Goal: Information Seeking & Learning: Learn about a topic

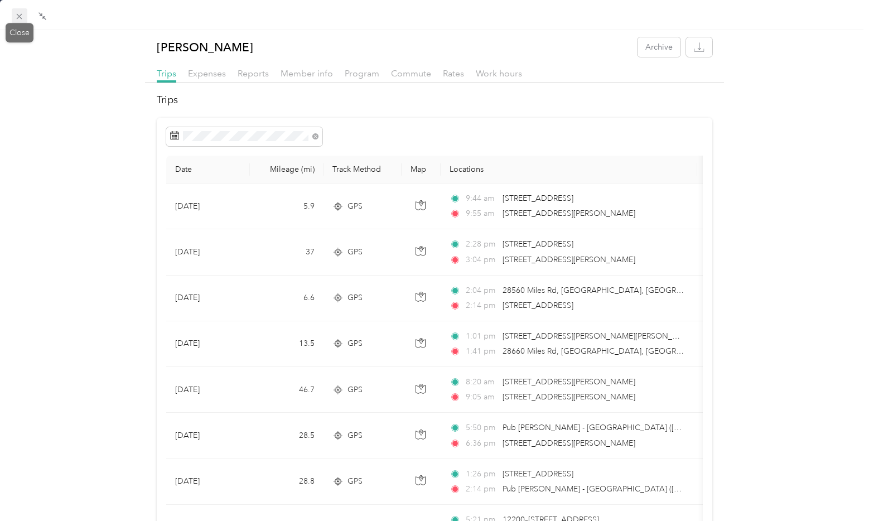
click at [21, 17] on icon at bounding box center [18, 16] width 9 height 9
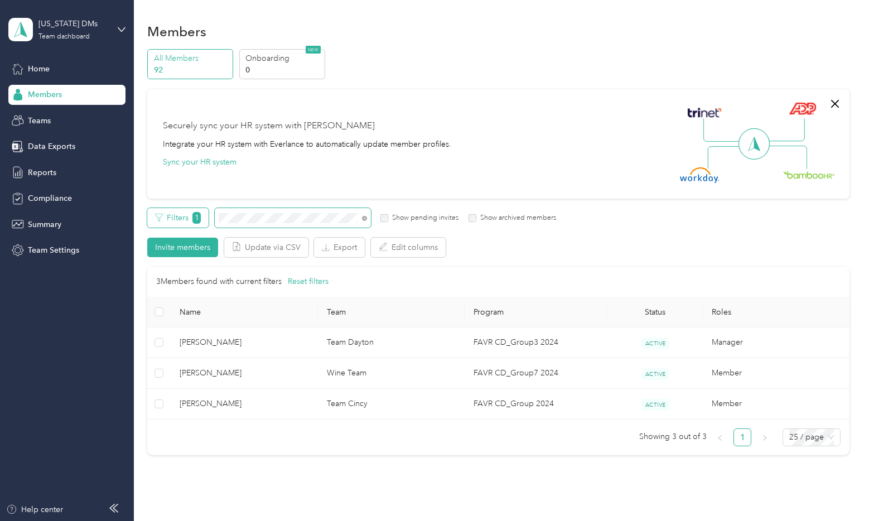
click at [195, 218] on div "Filters 1 Show pending invites Show archived members" at bounding box center [351, 218] width 409 height 20
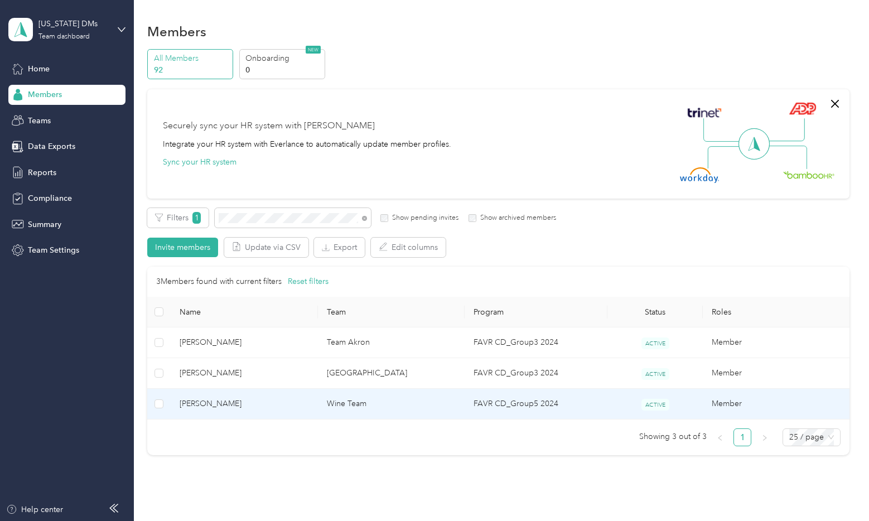
click at [229, 402] on span "[PERSON_NAME]" at bounding box center [244, 404] width 129 height 12
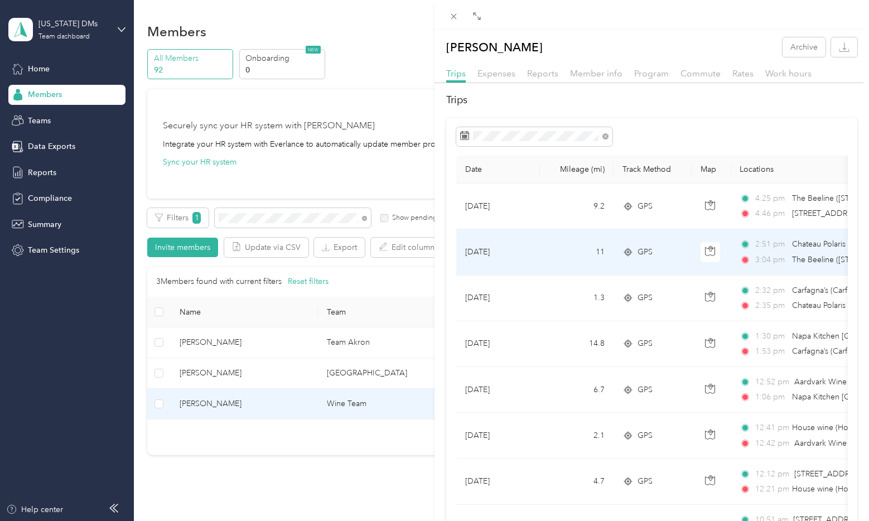
click at [796, 262] on span "The Beeline ([STREET_ADDRESS])" at bounding box center [851, 259] width 119 height 9
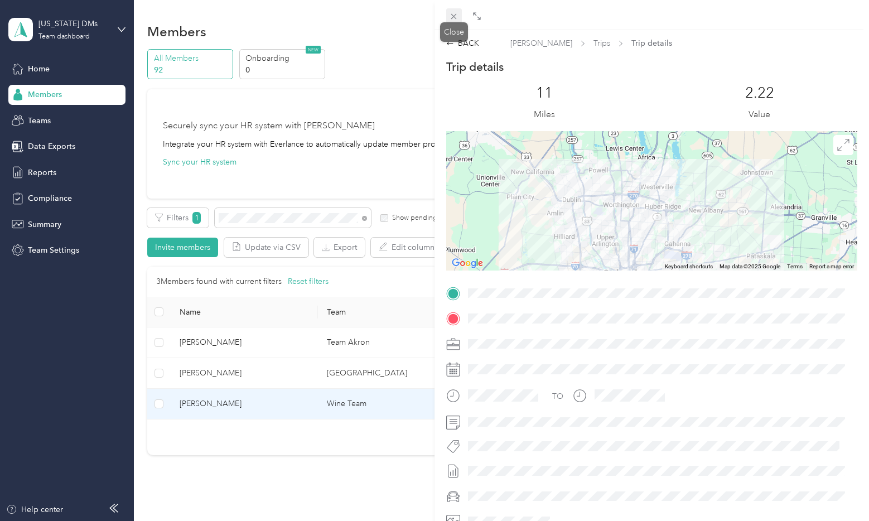
click at [455, 19] on icon at bounding box center [453, 16] width 9 height 9
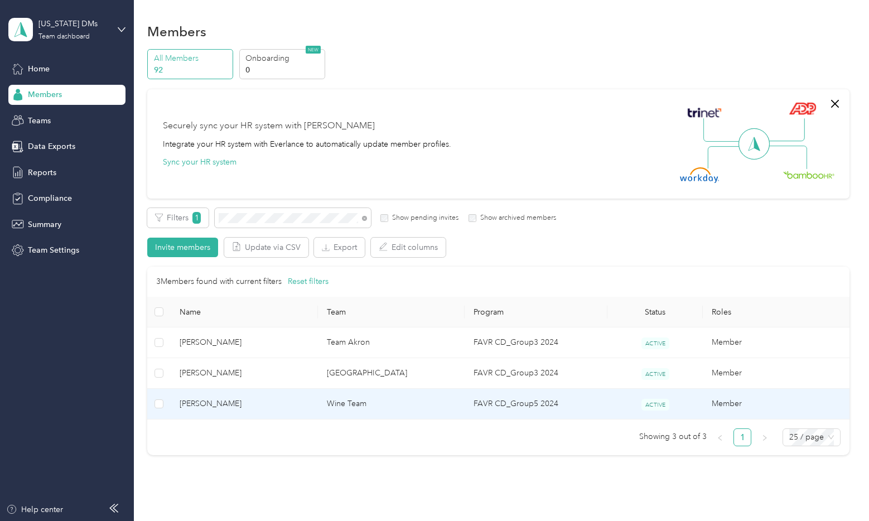
click at [212, 402] on span "[PERSON_NAME]" at bounding box center [244, 404] width 129 height 12
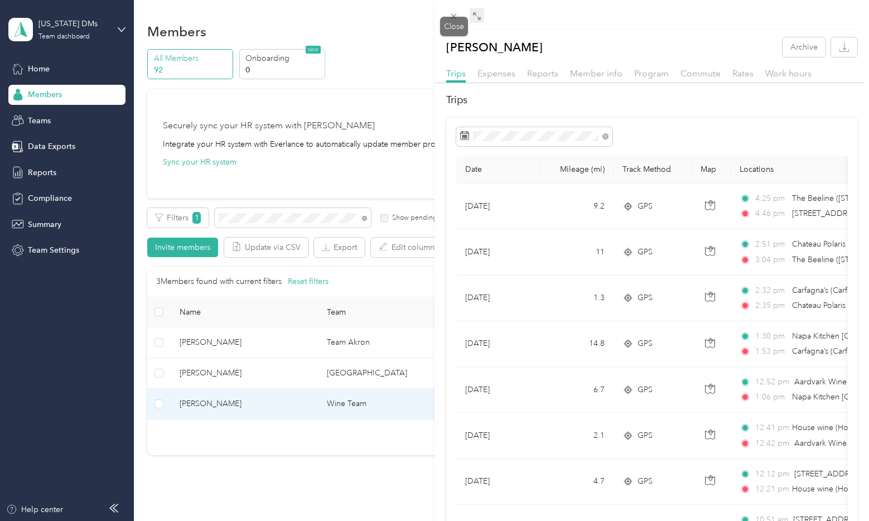
click at [473, 14] on icon at bounding box center [476, 16] width 9 height 9
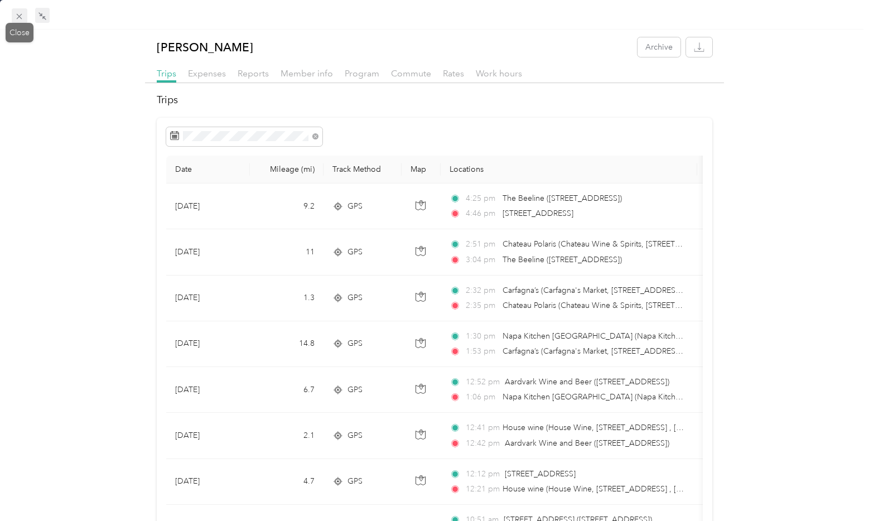
click at [14, 17] on icon at bounding box center [18, 16] width 9 height 9
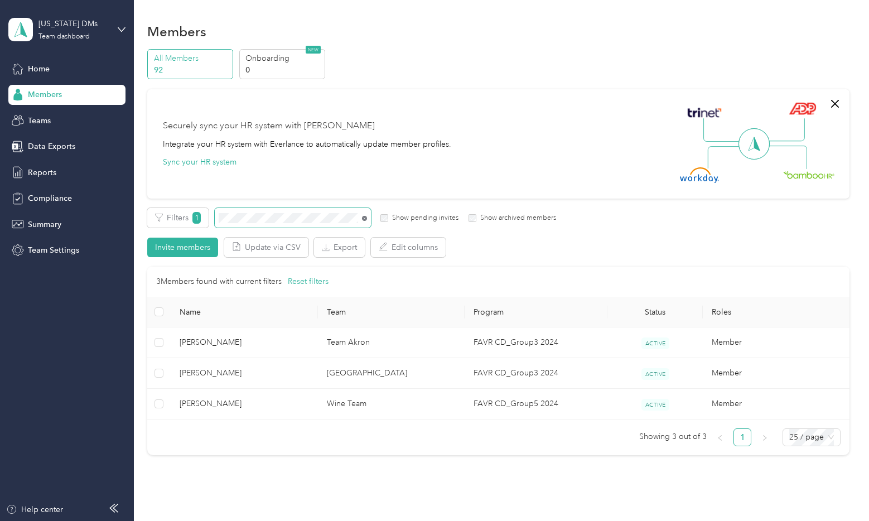
click at [366, 216] on icon at bounding box center [364, 218] width 5 height 5
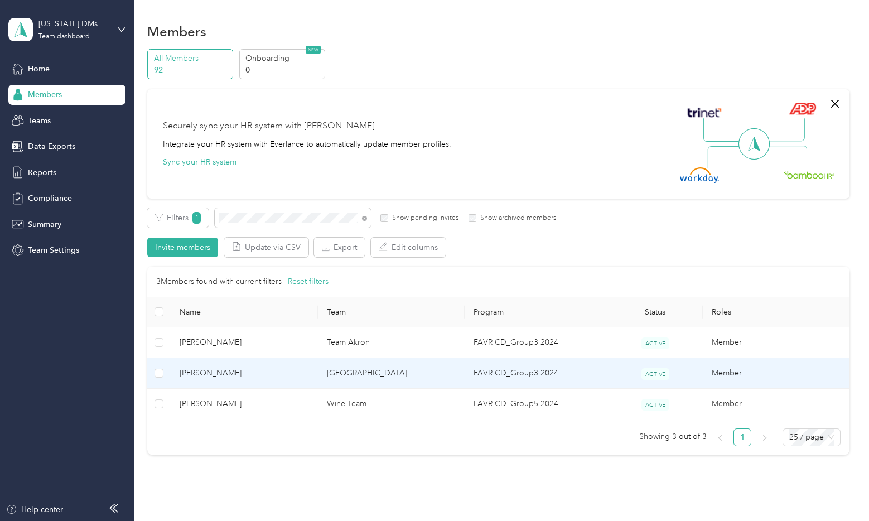
click at [279, 369] on span "[PERSON_NAME]" at bounding box center [244, 373] width 129 height 12
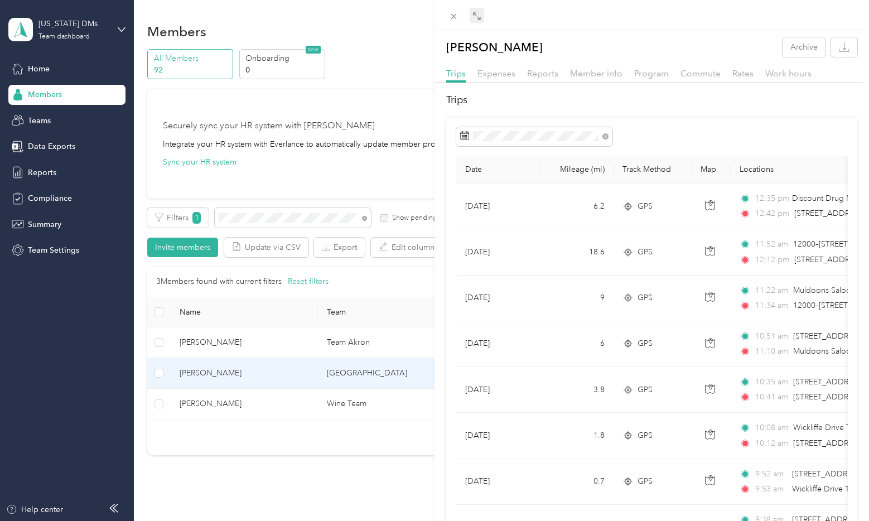
click at [482, 19] on span at bounding box center [477, 16] width 14 height 16
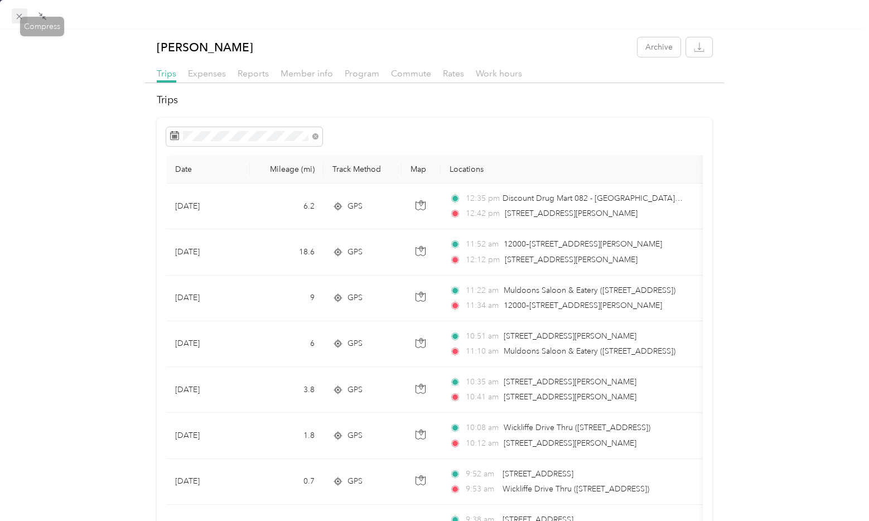
click at [16, 11] on span at bounding box center [20, 16] width 16 height 16
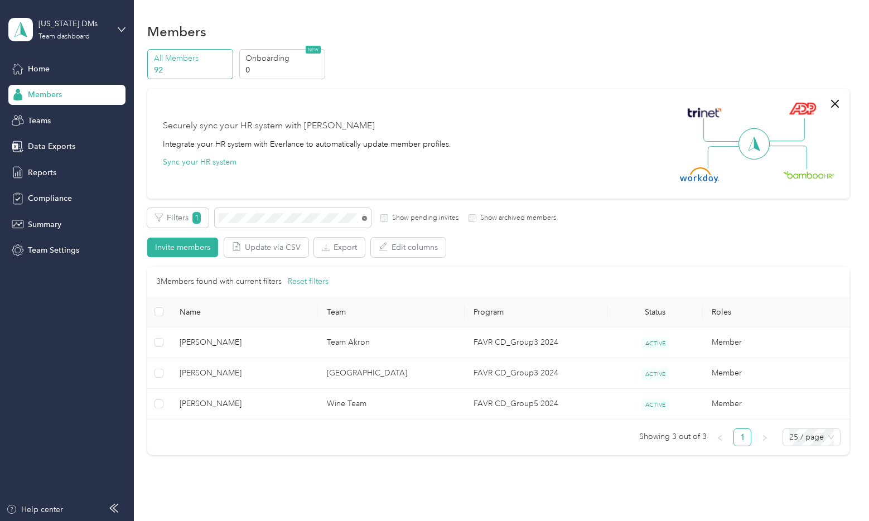
click at [366, 219] on icon at bounding box center [364, 218] width 5 height 5
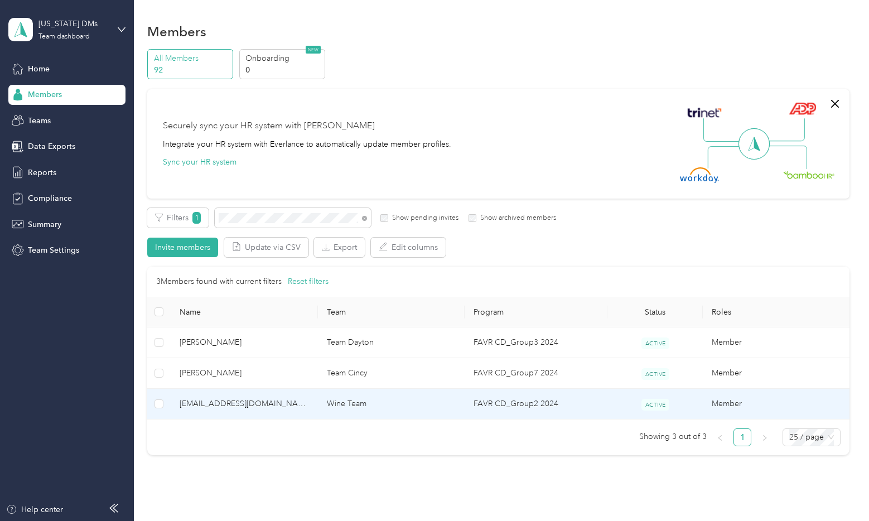
click at [247, 406] on span "[EMAIL_ADDRESS][DOMAIN_NAME]" at bounding box center [244, 404] width 129 height 12
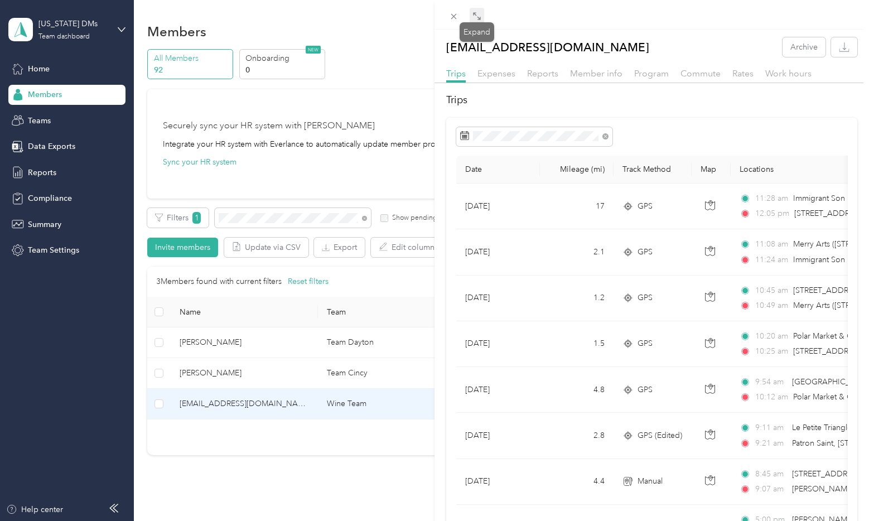
click at [475, 17] on icon at bounding box center [476, 16] width 9 height 9
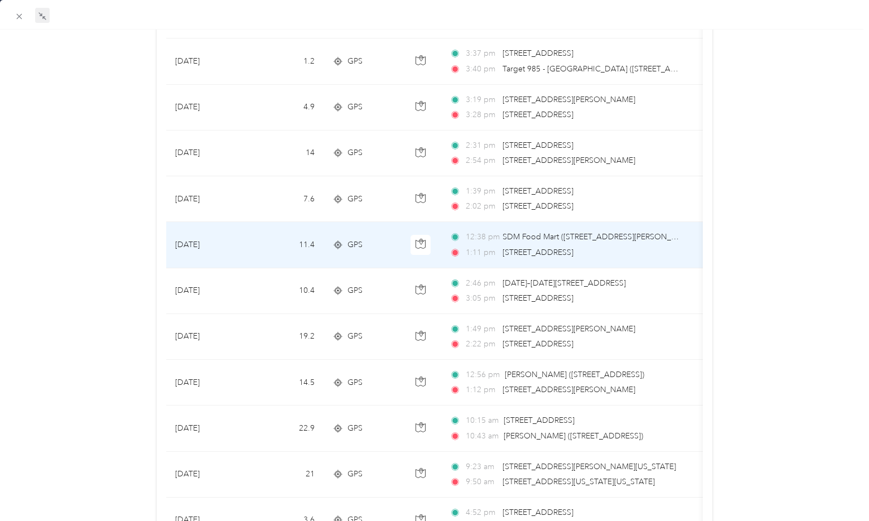
scroll to position [502, 0]
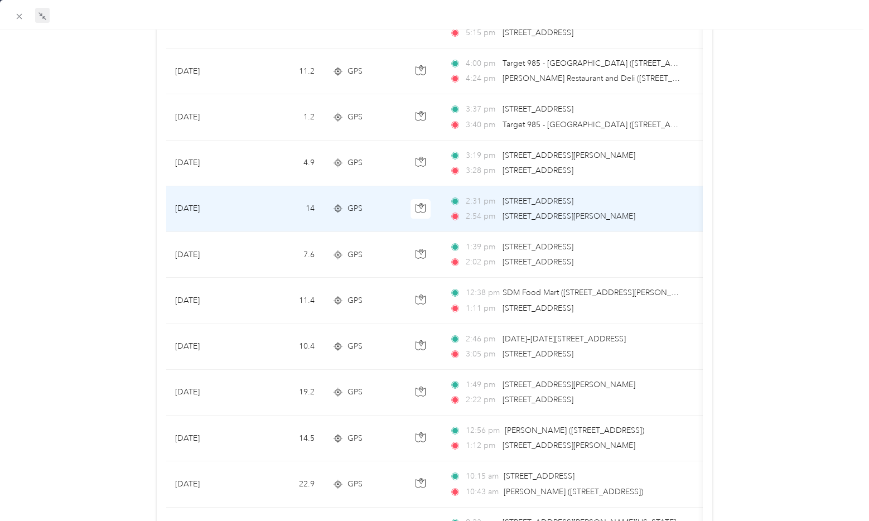
click at [563, 204] on span "[STREET_ADDRESS]" at bounding box center [537, 200] width 71 height 9
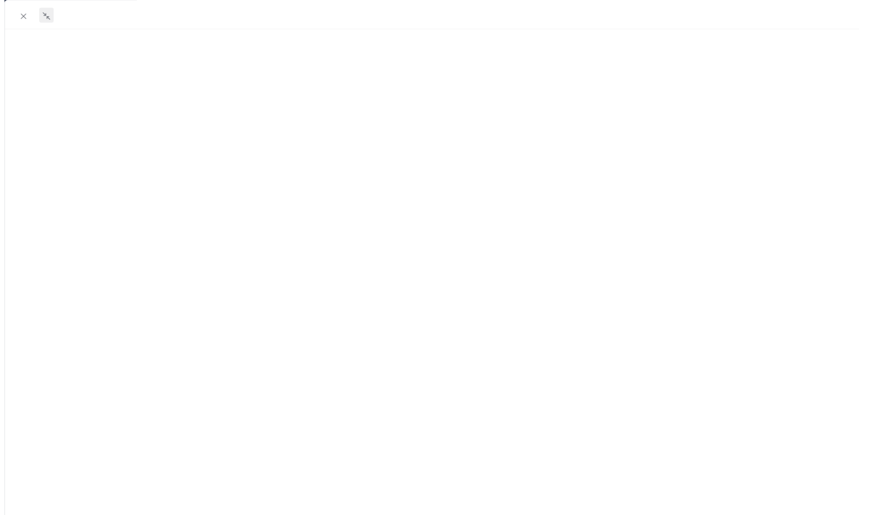
scroll to position [142, 0]
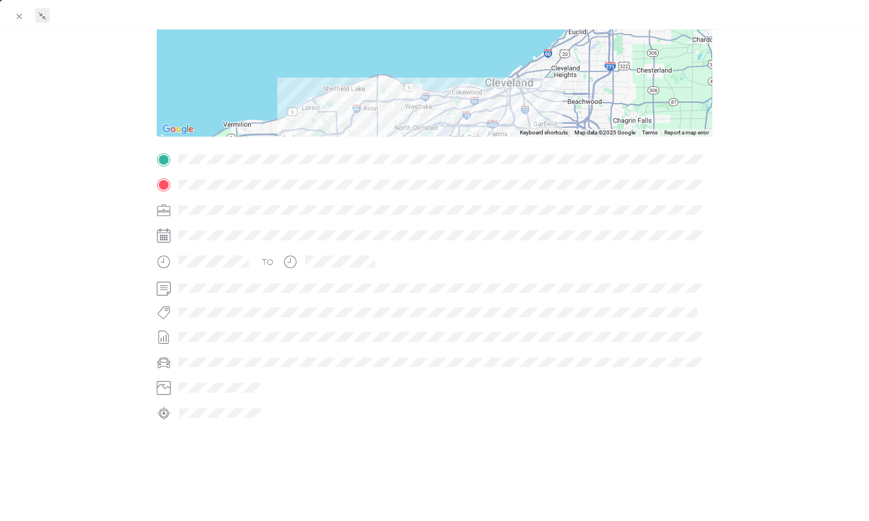
drag, startPoint x: 391, startPoint y: 62, endPoint x: 399, endPoint y: 119, distance: 57.9
click at [399, 119] on div at bounding box center [435, 66] width 556 height 139
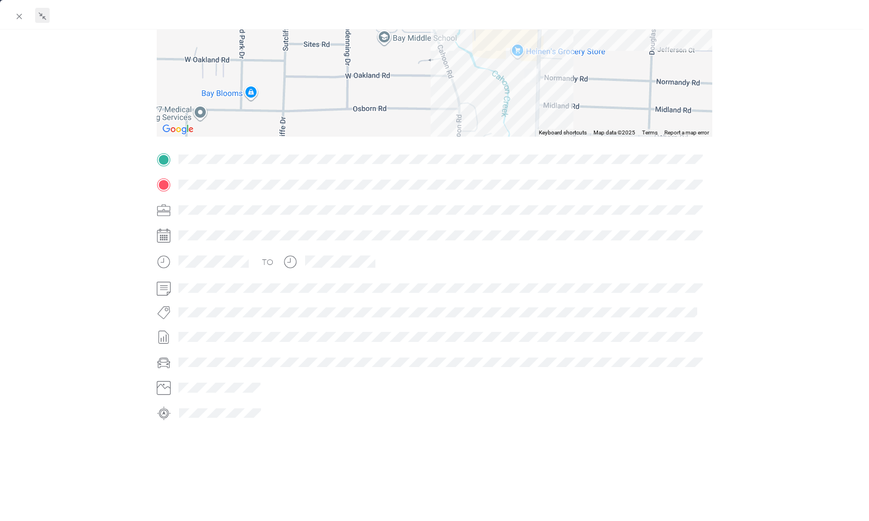
drag, startPoint x: 533, startPoint y: 63, endPoint x: 515, endPoint y: 102, distance: 42.9
click at [515, 102] on div at bounding box center [435, 66] width 556 height 139
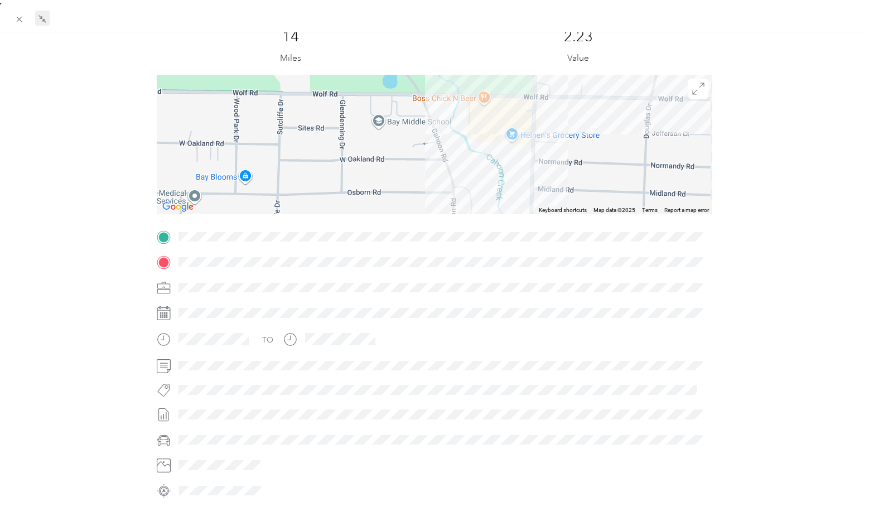
scroll to position [0, 0]
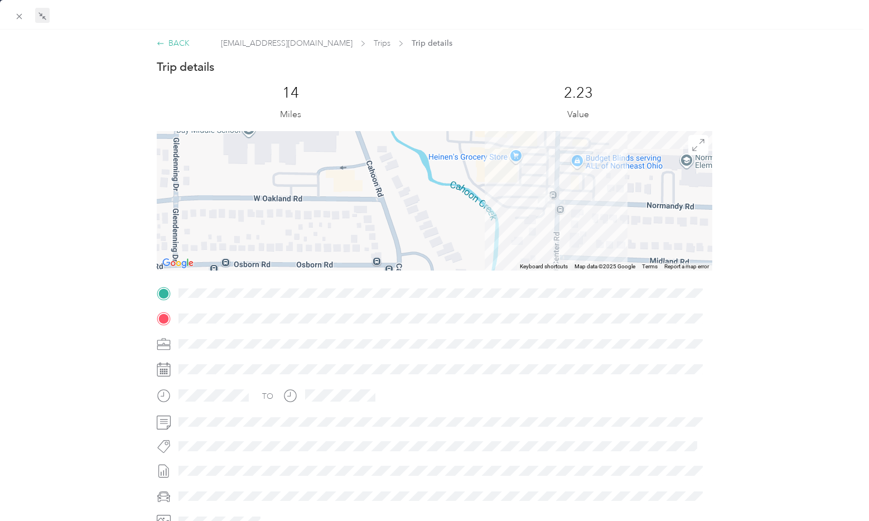
click at [181, 46] on div "BACK" at bounding box center [173, 43] width 33 height 12
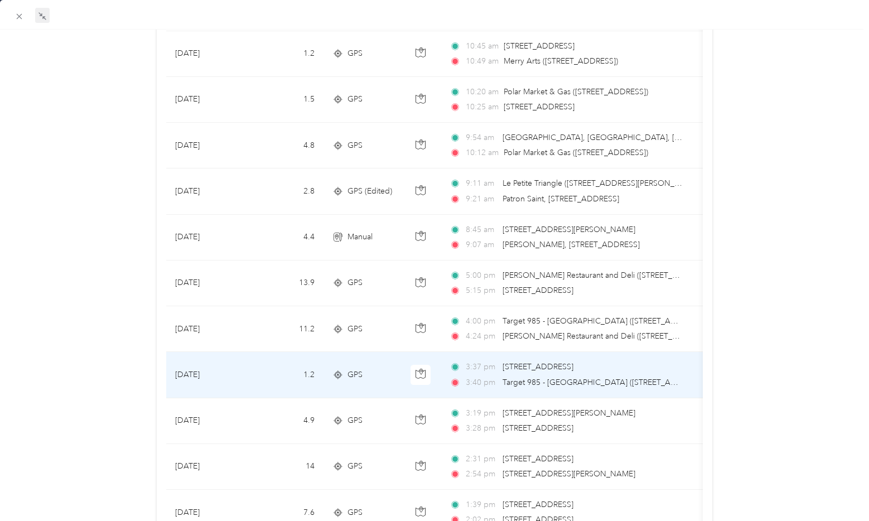
scroll to position [335, 0]
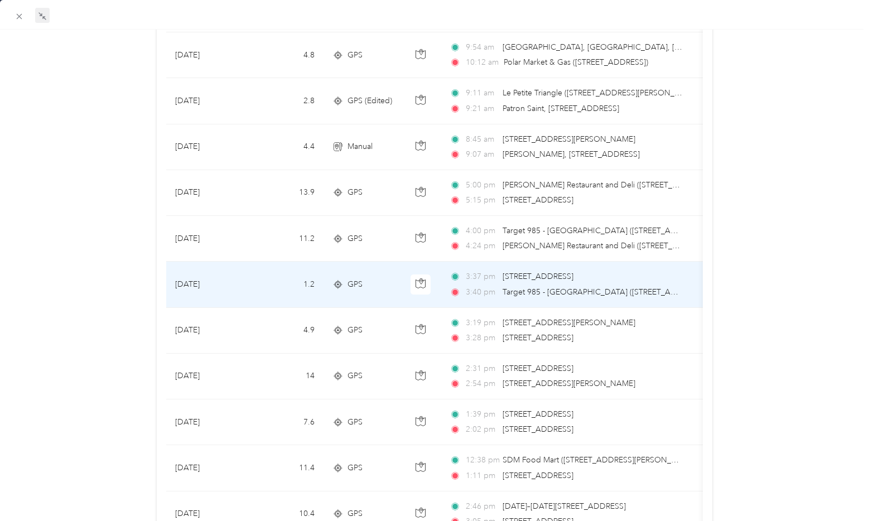
click at [535, 282] on span "[STREET_ADDRESS]" at bounding box center [537, 276] width 71 height 12
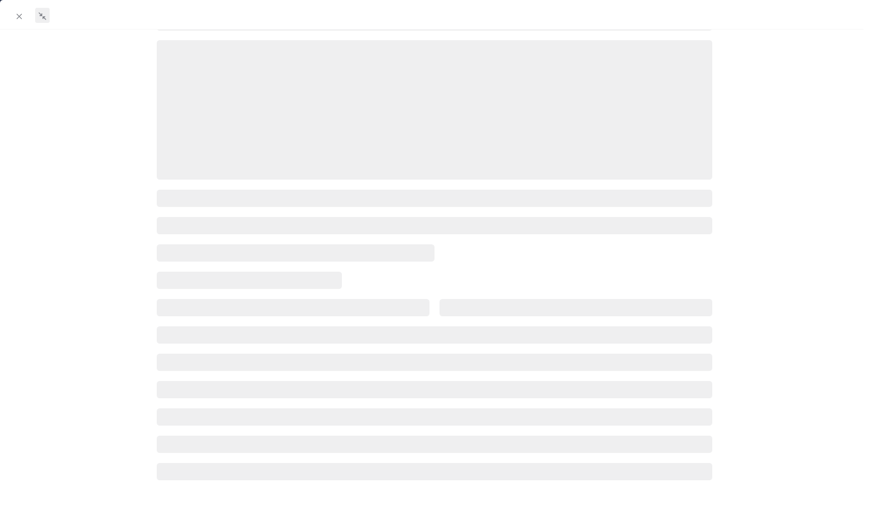
scroll to position [142, 0]
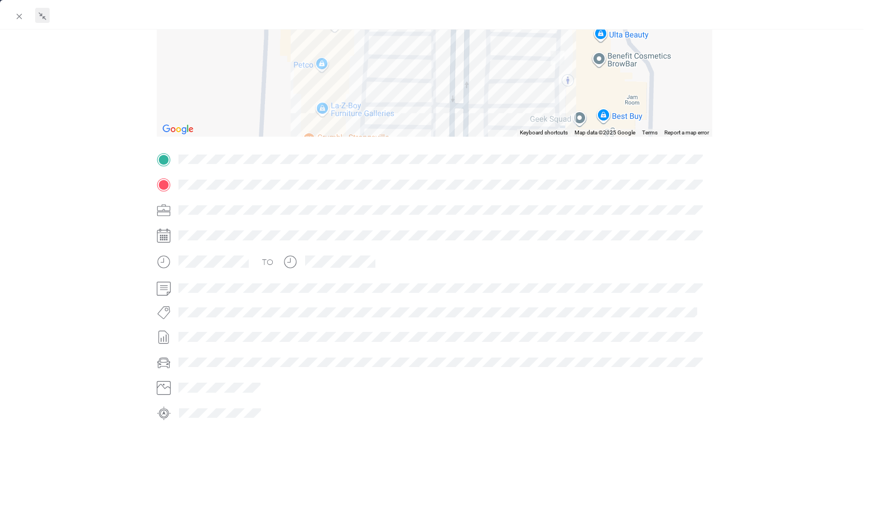
drag, startPoint x: 609, startPoint y: 105, endPoint x: 573, endPoint y: 57, distance: 59.8
click at [573, 57] on div at bounding box center [435, 66] width 556 height 139
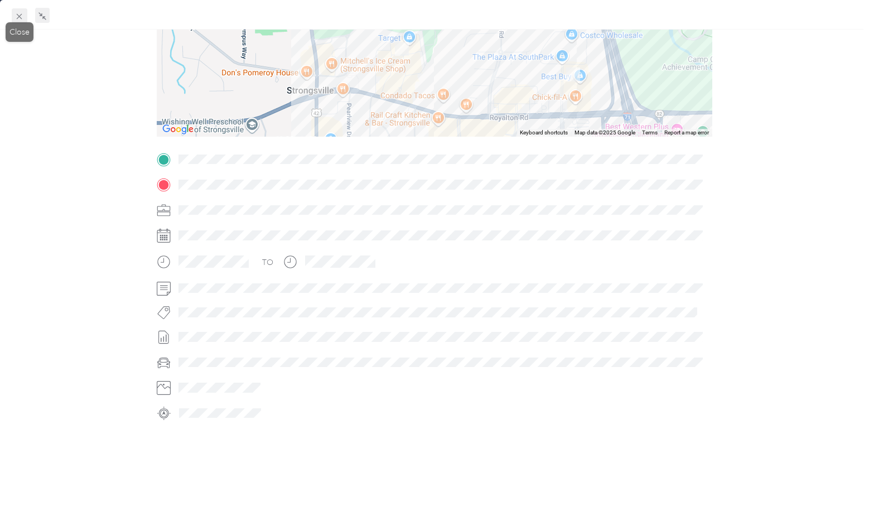
click at [13, 17] on span at bounding box center [20, 16] width 16 height 16
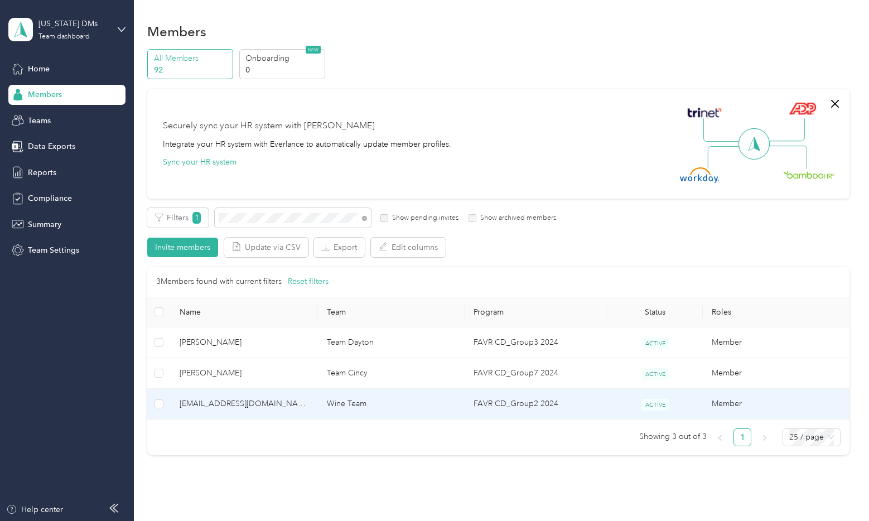
click at [243, 395] on td "[EMAIL_ADDRESS][DOMAIN_NAME]" at bounding box center [244, 404] width 147 height 31
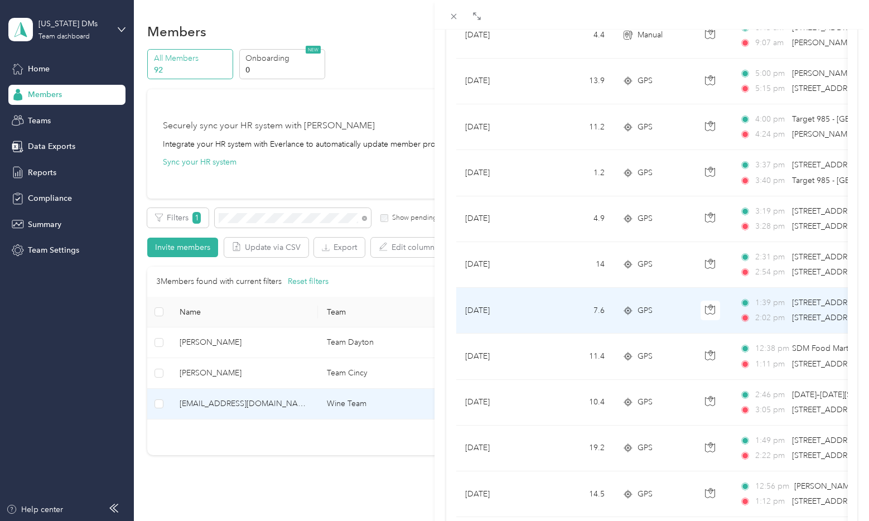
scroll to position [390, 0]
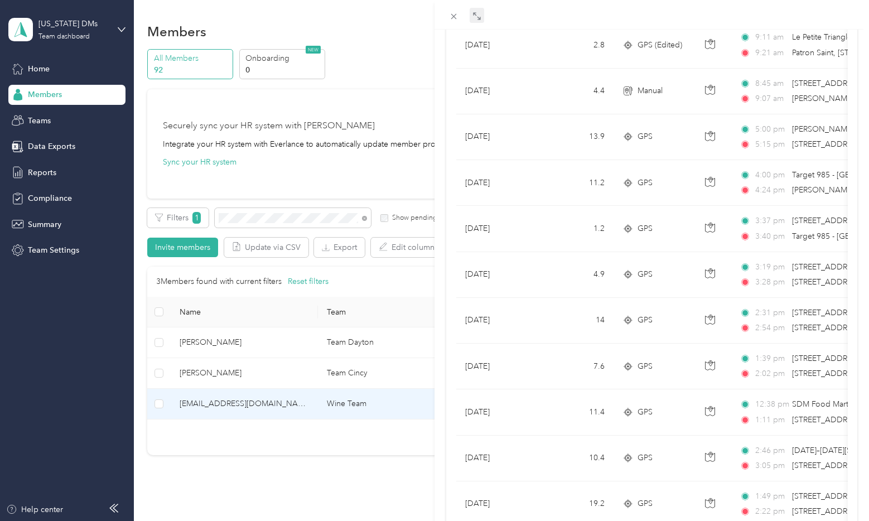
click at [474, 9] on span at bounding box center [477, 16] width 14 height 16
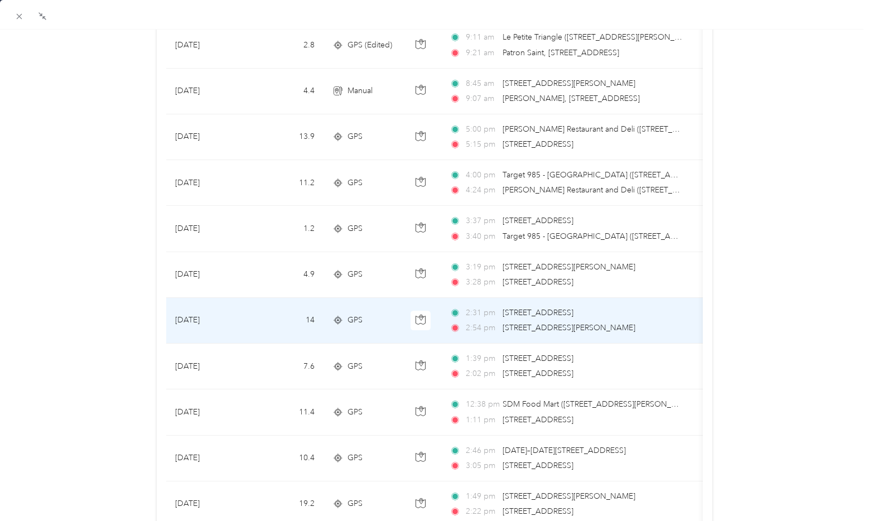
scroll to position [335, 0]
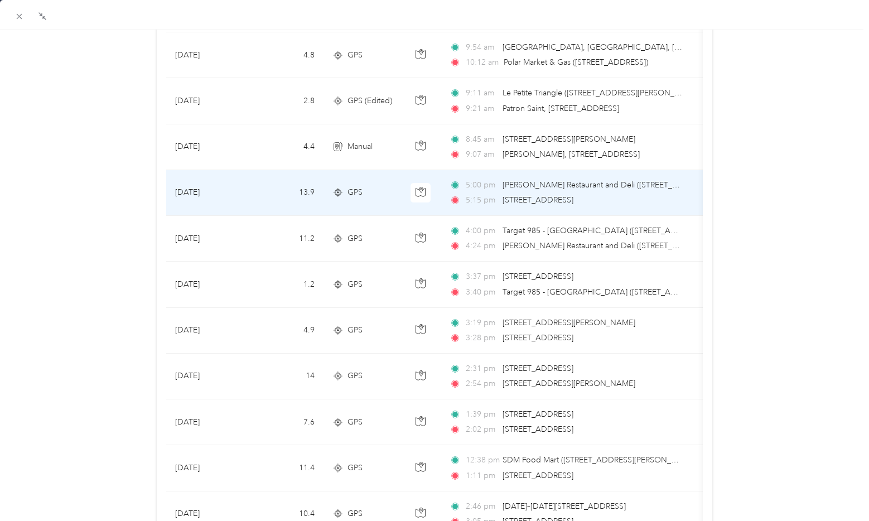
click at [521, 190] on span "[PERSON_NAME] Restaurant and Deli ([STREET_ADDRESS])" at bounding box center [592, 185] width 181 height 12
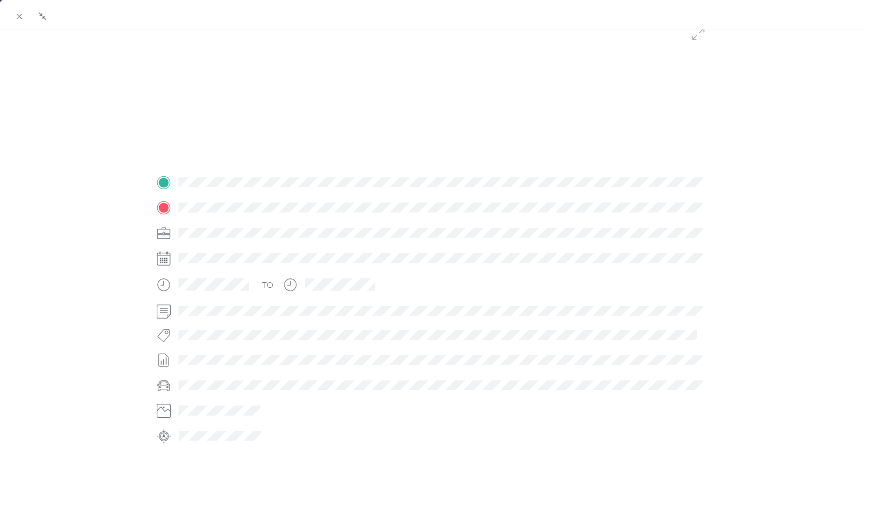
scroll to position [142, 0]
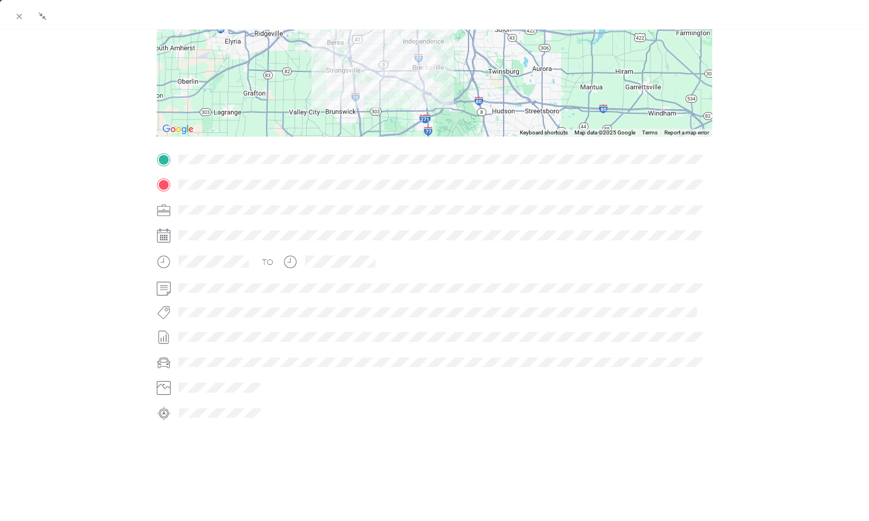
drag, startPoint x: 432, startPoint y: 65, endPoint x: 466, endPoint y: 193, distance: 132.2
click at [466, 193] on div "BACK [EMAIL_ADDRESS][DOMAIN_NAME] Trips Trip details Trip details This trip can…" at bounding box center [434, 260] width 869 height 521
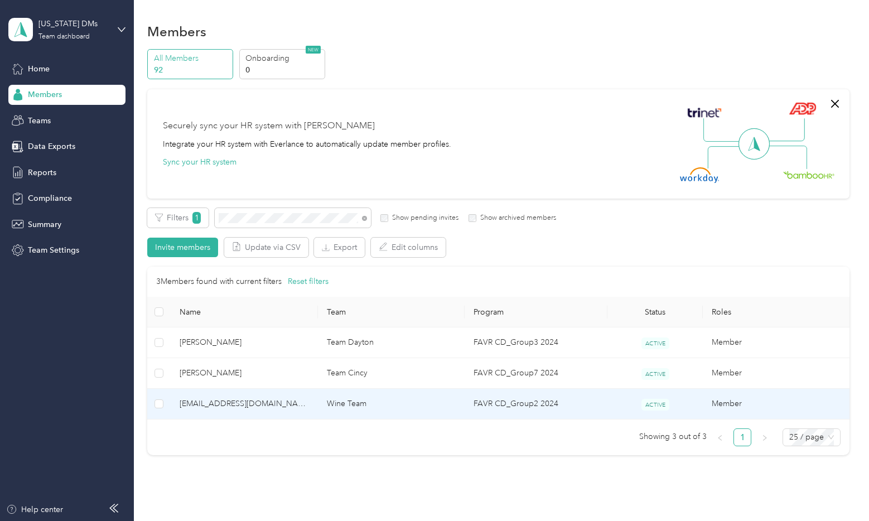
click at [214, 404] on span "[EMAIL_ADDRESS][DOMAIN_NAME]" at bounding box center [244, 404] width 129 height 12
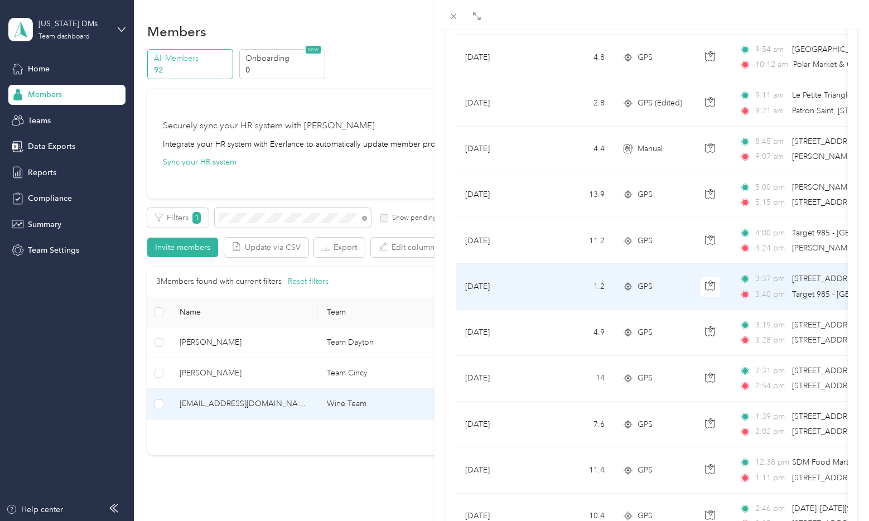
scroll to position [335, 0]
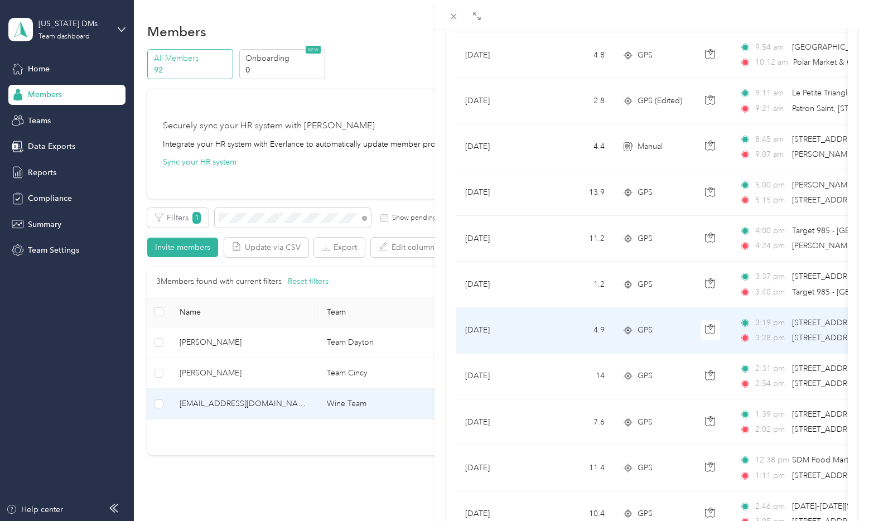
click at [790, 336] on div "3:28 pm [STREET_ADDRESS]" at bounding box center [856, 338] width 234 height 12
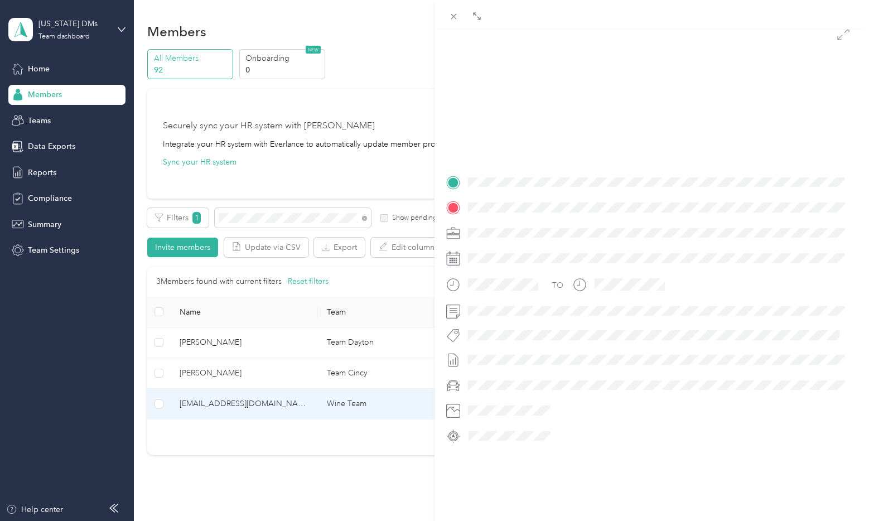
scroll to position [123, 0]
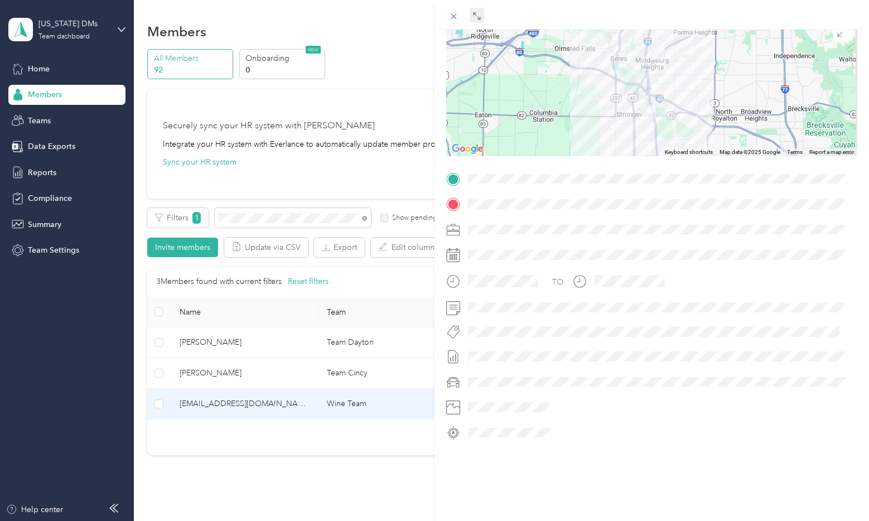
click at [481, 15] on span at bounding box center [477, 16] width 14 height 16
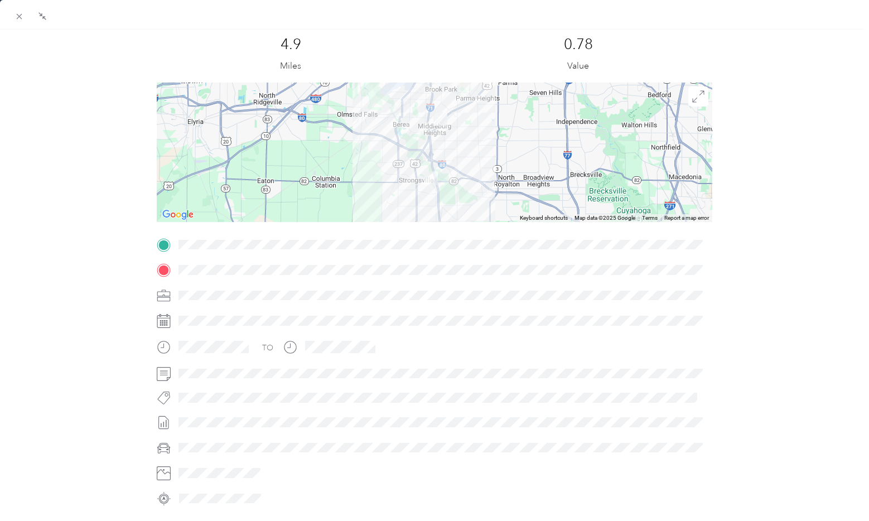
scroll to position [0, 0]
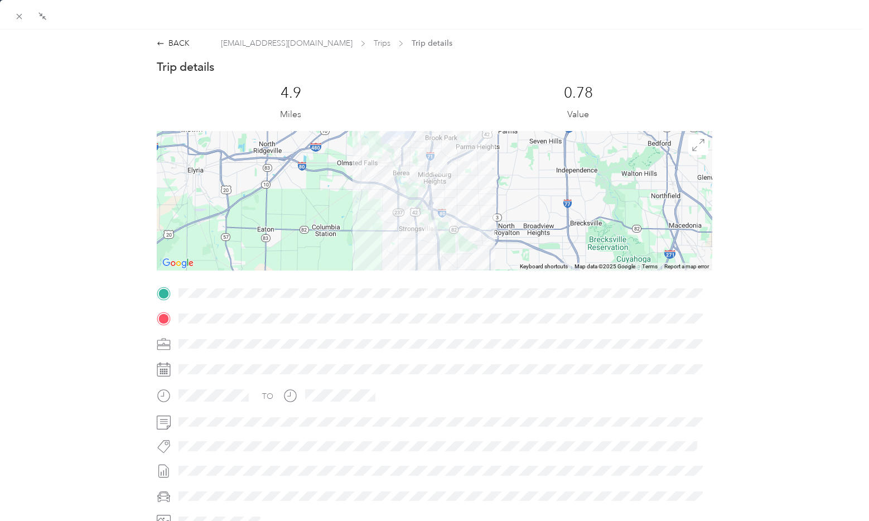
click at [170, 37] on div "BACK [EMAIL_ADDRESS][DOMAIN_NAME] Trips Trip details Trip details This trip can…" at bounding box center [434, 328] width 869 height 596
click at [181, 42] on div "BACK" at bounding box center [173, 43] width 33 height 12
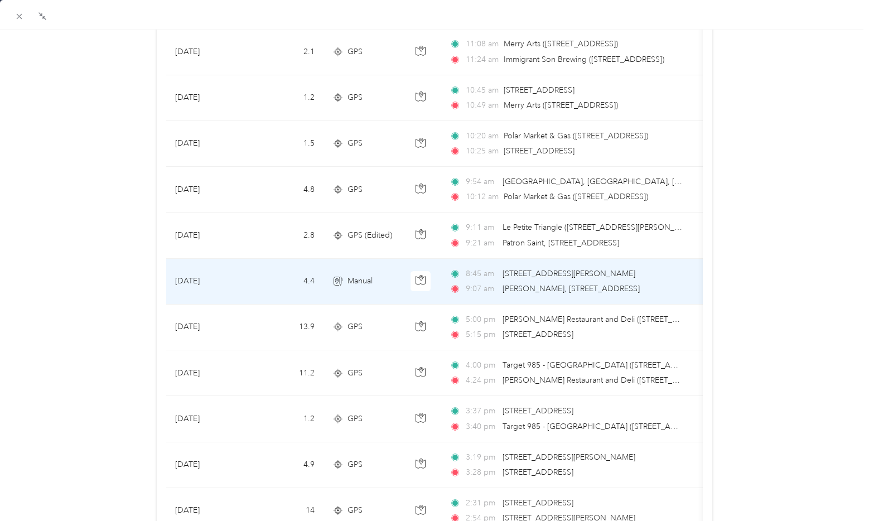
scroll to position [223, 0]
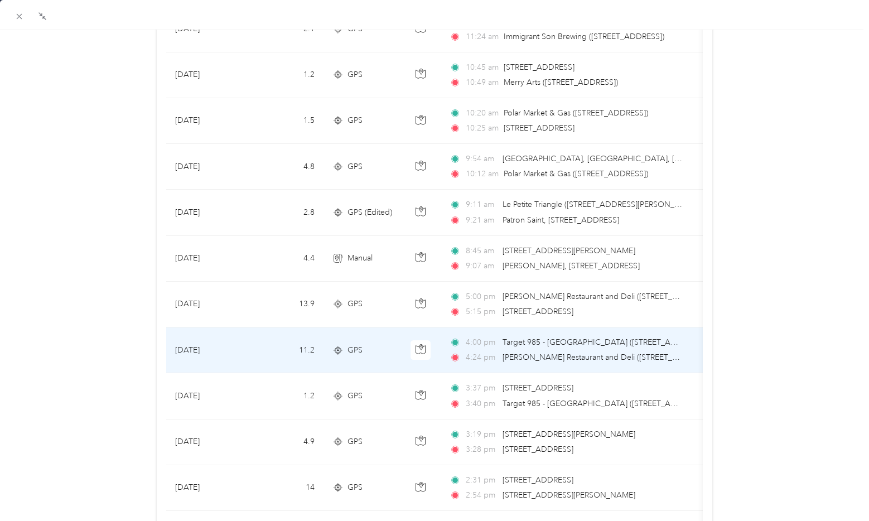
click at [530, 344] on span "Target 985 - [GEOGRAPHIC_DATA] ([STREET_ADDRESS])" at bounding box center [603, 341] width 202 height 9
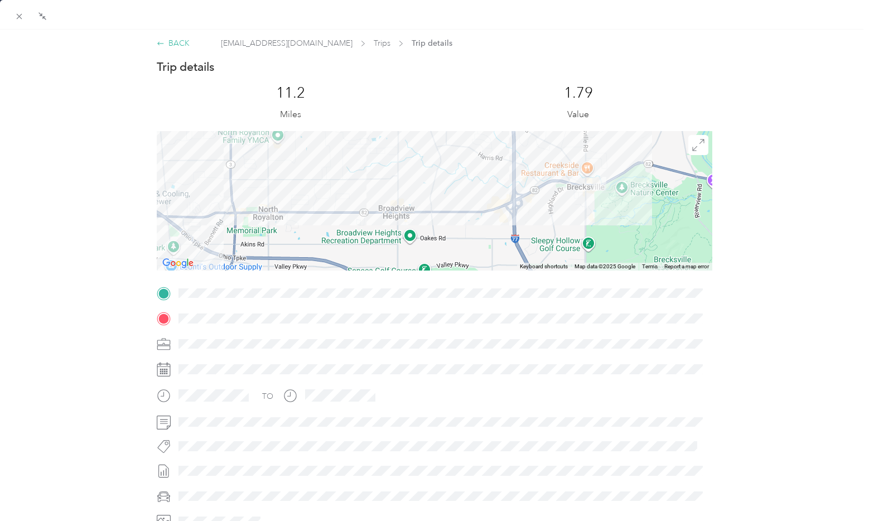
click at [180, 48] on div "BACK" at bounding box center [173, 43] width 33 height 12
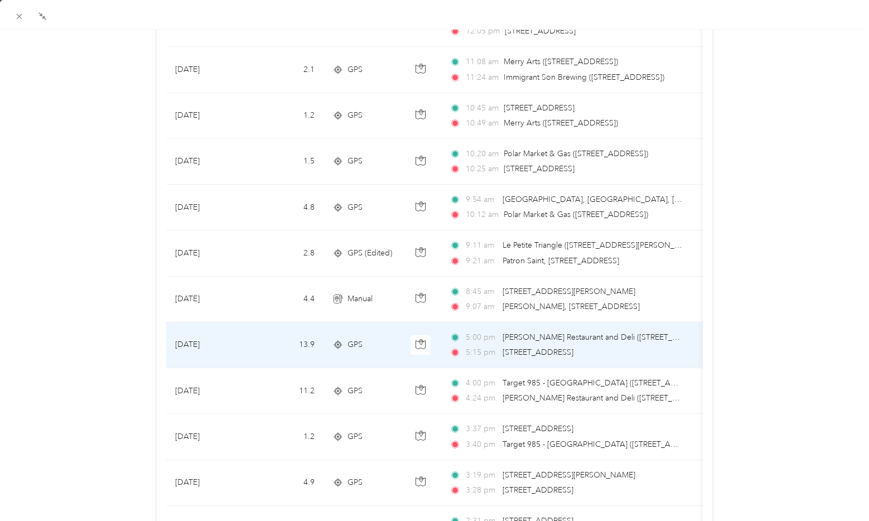
scroll to position [167, 0]
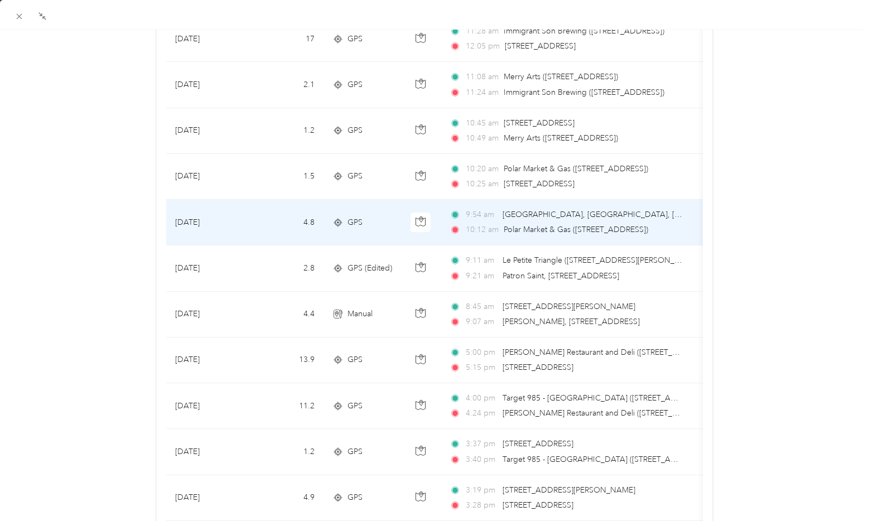
click at [538, 217] on span "[GEOGRAPHIC_DATA], [GEOGRAPHIC_DATA], [GEOGRAPHIC_DATA]" at bounding box center [627, 214] width 250 height 9
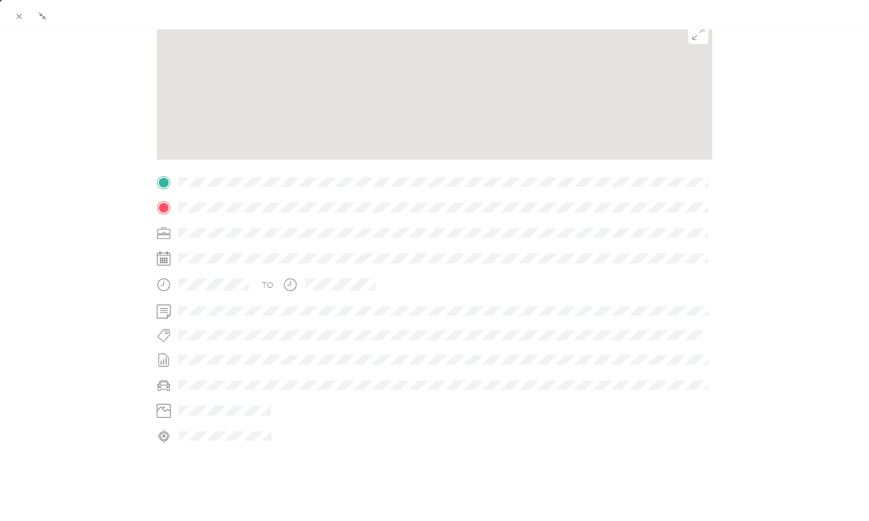
scroll to position [142, 0]
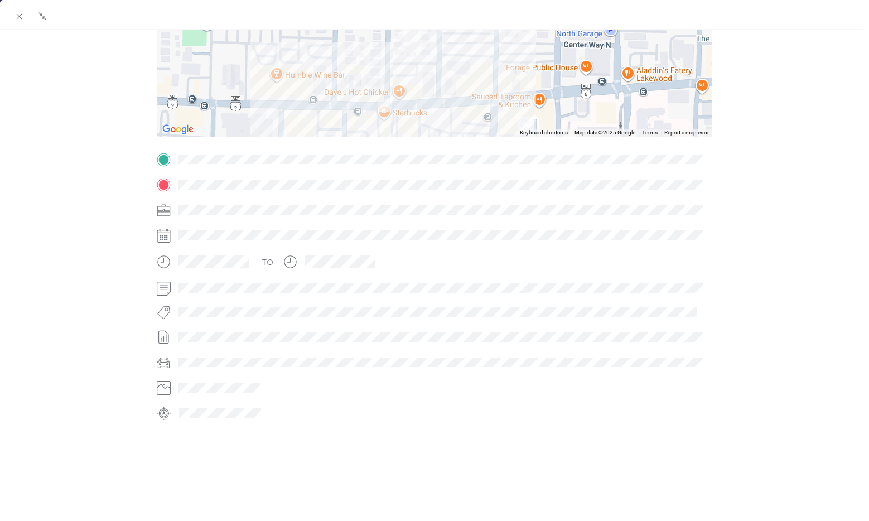
drag, startPoint x: 389, startPoint y: 67, endPoint x: 403, endPoint y: 109, distance: 44.6
click at [403, 109] on div at bounding box center [435, 66] width 556 height 139
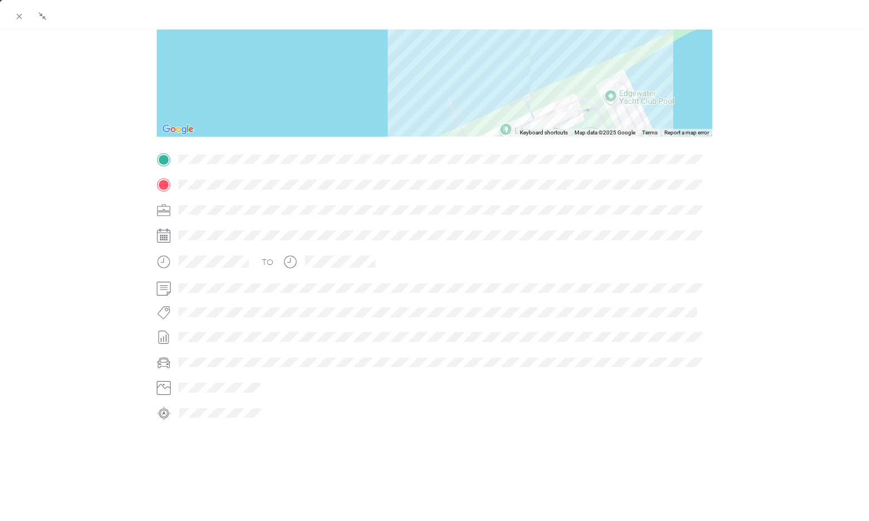
drag, startPoint x: 576, startPoint y: 54, endPoint x: 547, endPoint y: 112, distance: 65.1
click at [547, 112] on div at bounding box center [435, 66] width 556 height 139
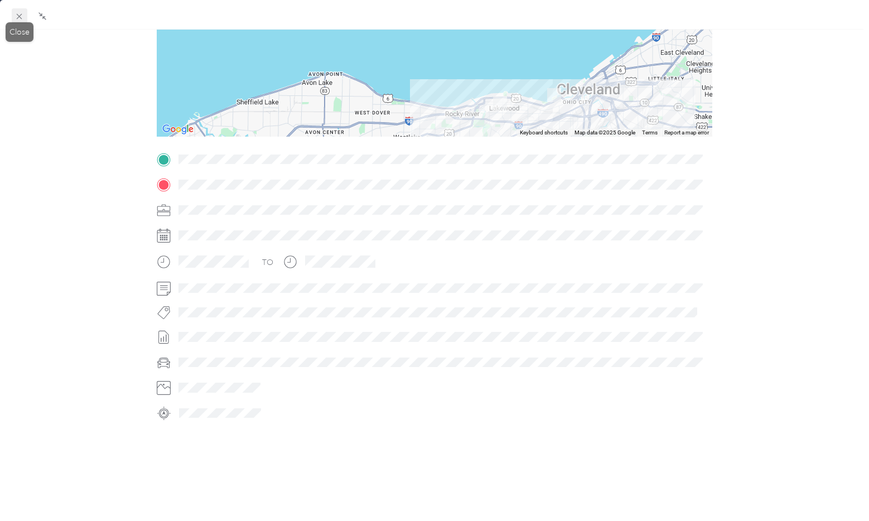
click at [22, 14] on icon at bounding box center [18, 16] width 9 height 9
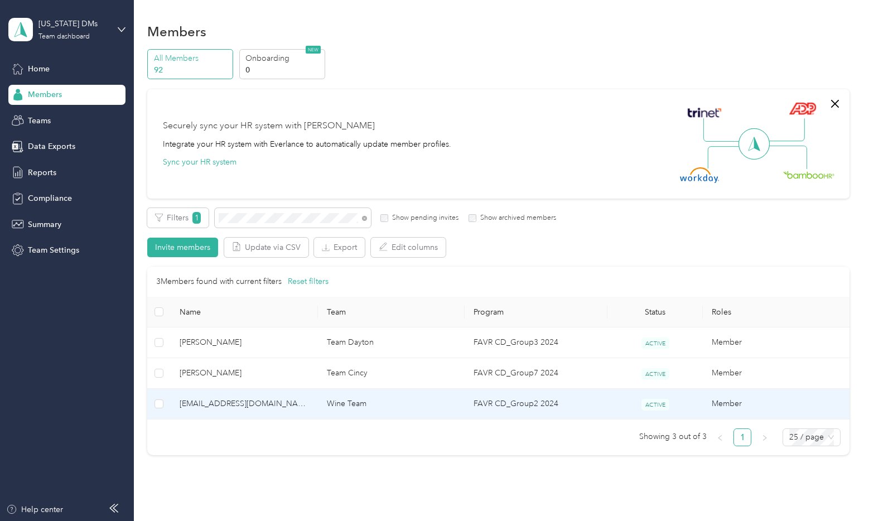
click at [259, 402] on span "[EMAIL_ADDRESS][DOMAIN_NAME]" at bounding box center [244, 404] width 129 height 12
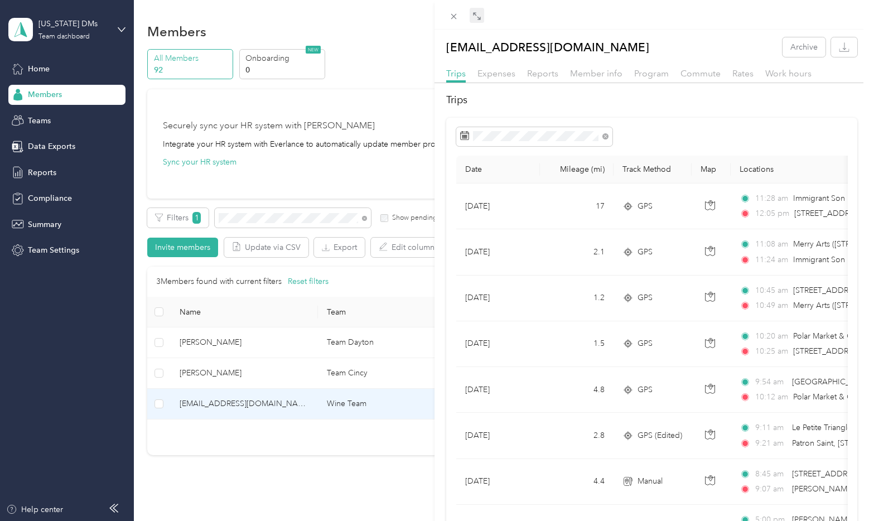
click at [476, 13] on icon at bounding box center [476, 16] width 9 height 9
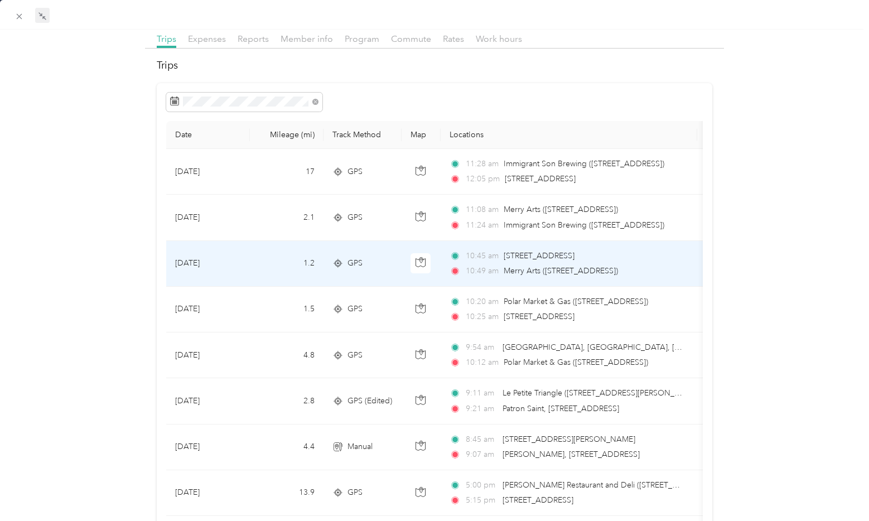
scroll to position [112, 0]
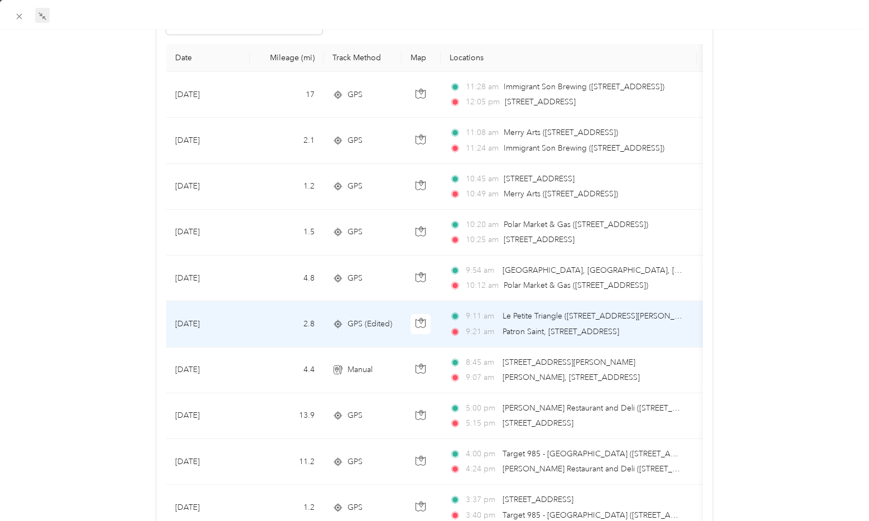
click at [568, 312] on span "Le Petite Triangle ([STREET_ADDRESS][PERSON_NAME])" at bounding box center [601, 315] width 199 height 9
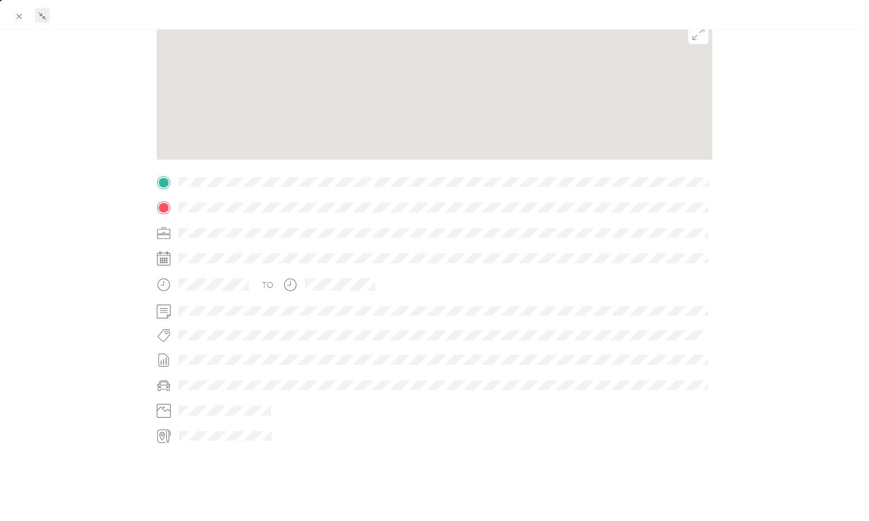
scroll to position [112, 0]
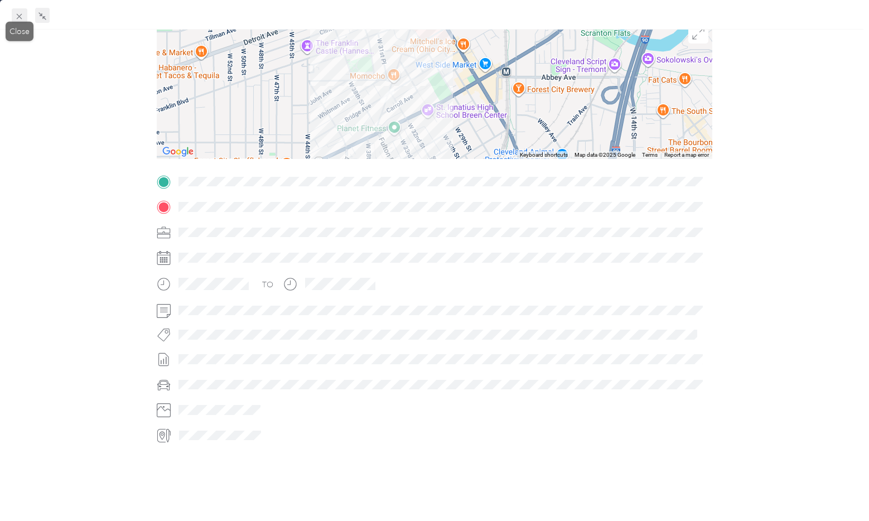
click at [17, 18] on icon at bounding box center [18, 16] width 9 height 9
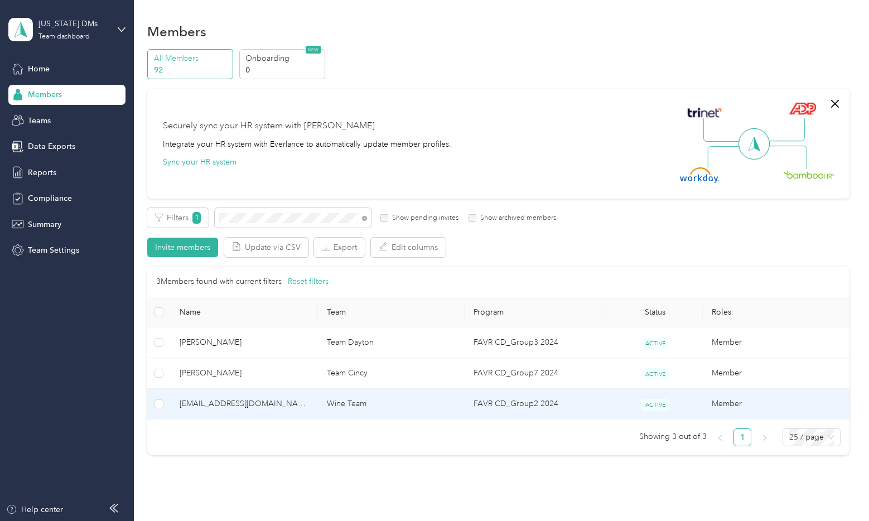
click at [255, 403] on span "[EMAIL_ADDRESS][DOMAIN_NAME]" at bounding box center [244, 404] width 129 height 12
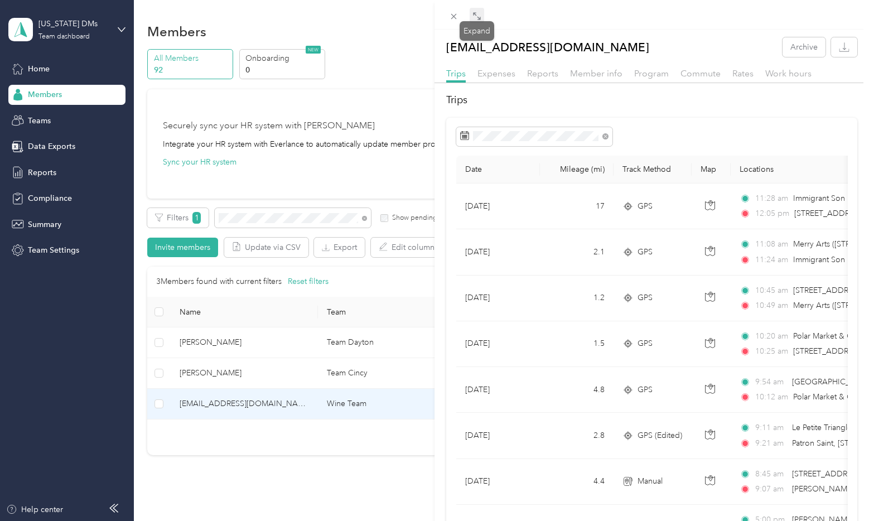
click at [476, 12] on icon at bounding box center [476, 16] width 9 height 9
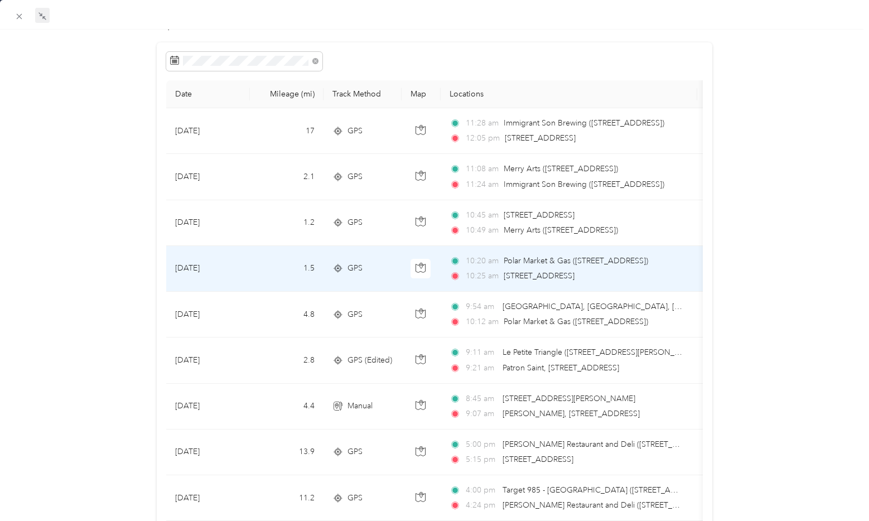
scroll to position [56, 0]
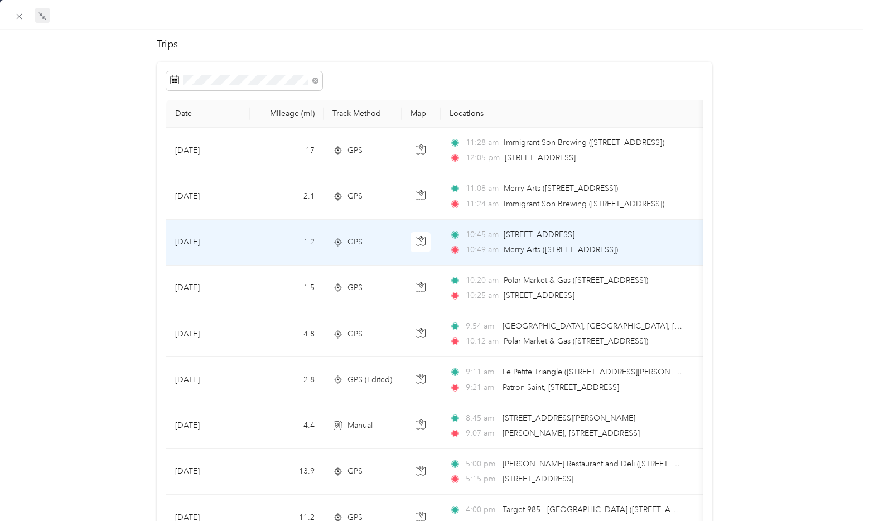
click at [564, 232] on span "[STREET_ADDRESS]" at bounding box center [539, 234] width 71 height 9
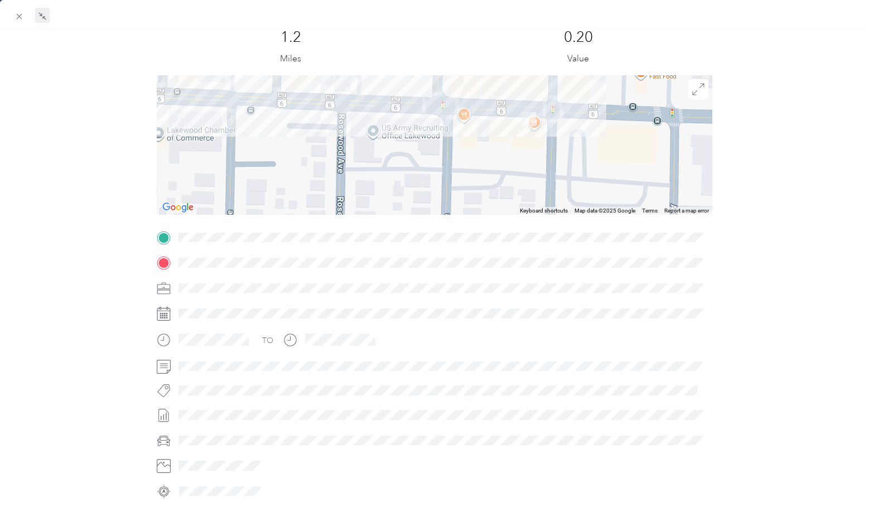
drag, startPoint x: 555, startPoint y: 99, endPoint x: 558, endPoint y: 171, distance: 72.0
click at [558, 171] on div at bounding box center [435, 144] width 556 height 139
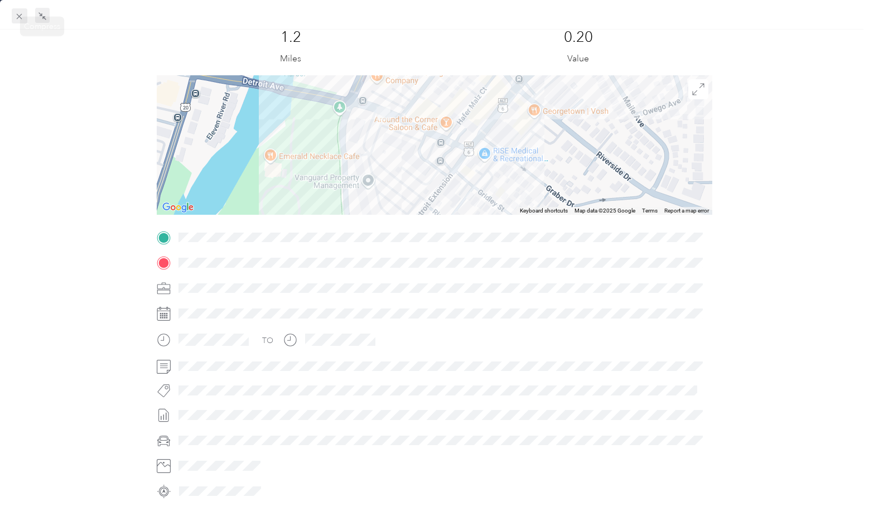
click at [18, 17] on icon at bounding box center [18, 16] width 9 height 9
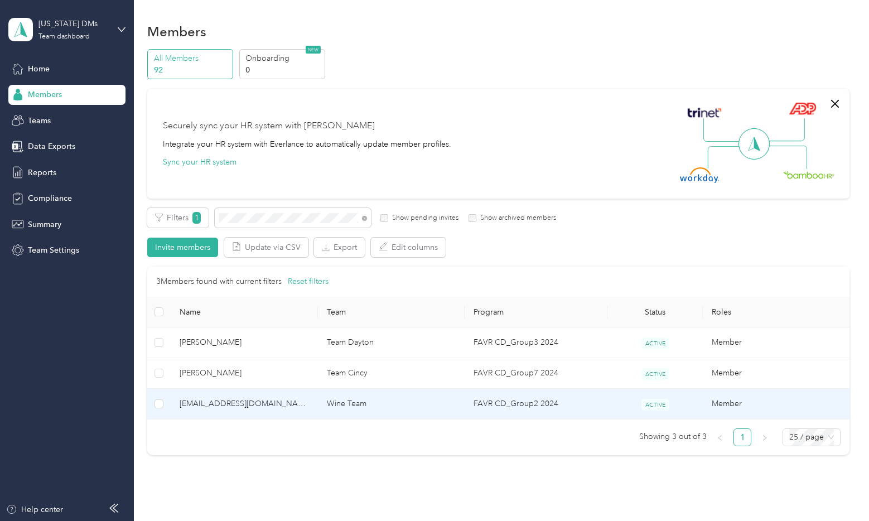
click at [253, 396] on td "[EMAIL_ADDRESS][DOMAIN_NAME]" at bounding box center [244, 404] width 147 height 31
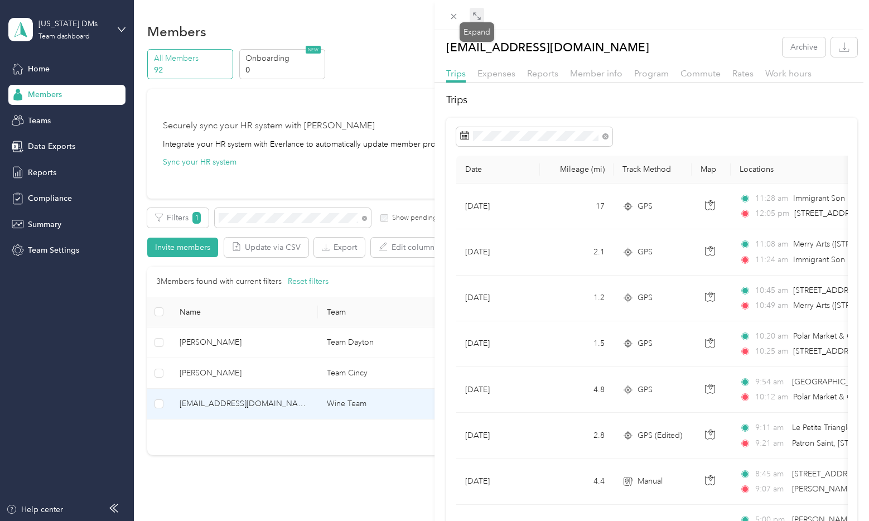
click at [474, 9] on span at bounding box center [477, 16] width 14 height 16
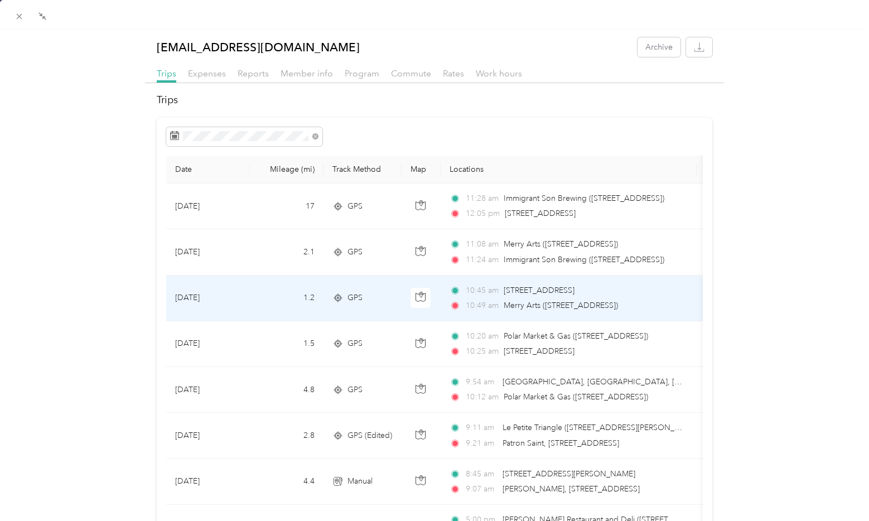
click at [566, 284] on span "[STREET_ADDRESS]" at bounding box center [539, 290] width 71 height 12
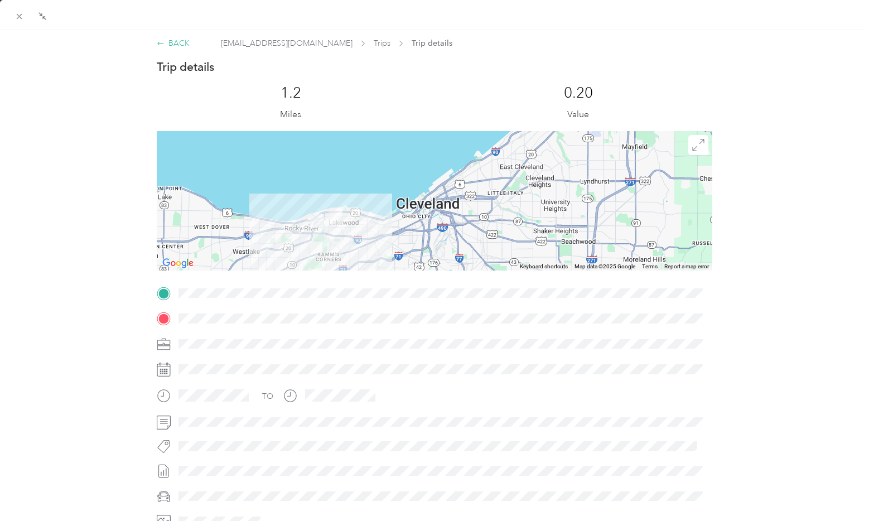
click at [183, 45] on div "BACK" at bounding box center [173, 43] width 33 height 12
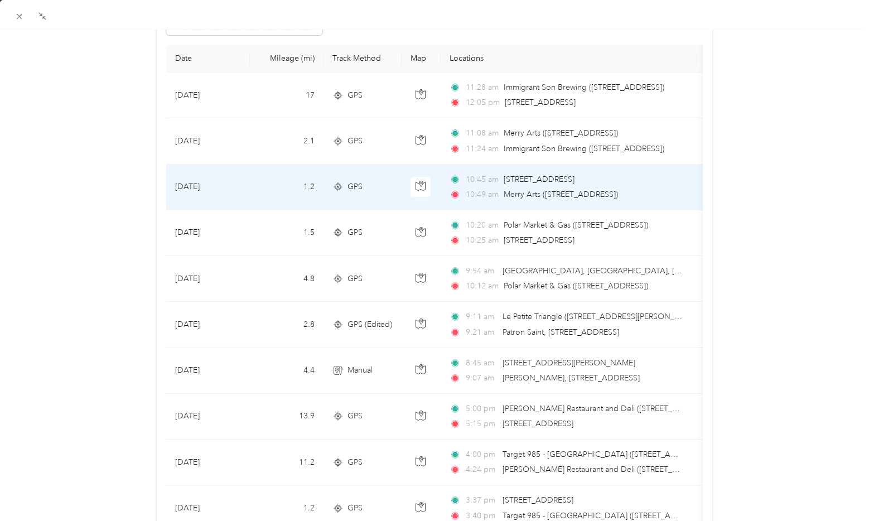
scroll to position [112, 0]
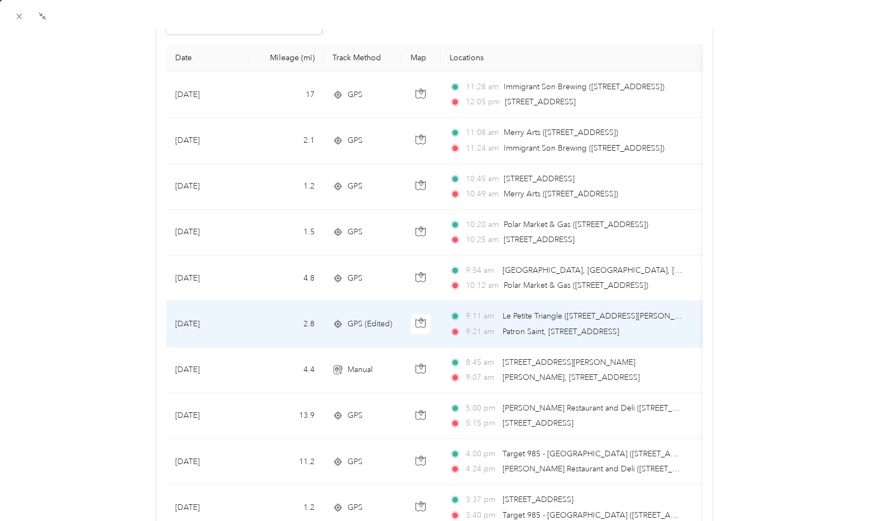
click at [562, 323] on div "9:11 am Le Petite Triangle ([STREET_ADDRESS][PERSON_NAME]) 9:[GEOGRAPHIC_DATA],…" at bounding box center [566, 323] width 234 height 27
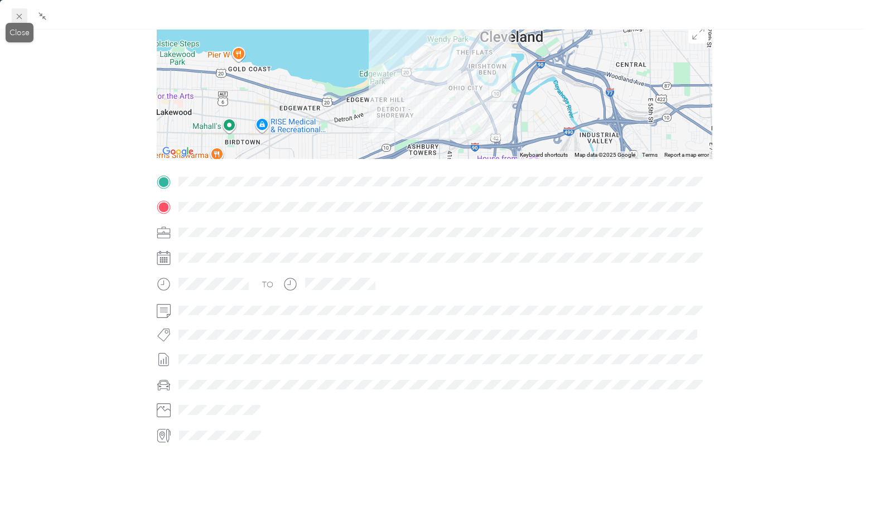
click at [19, 21] on icon at bounding box center [18, 16] width 9 height 9
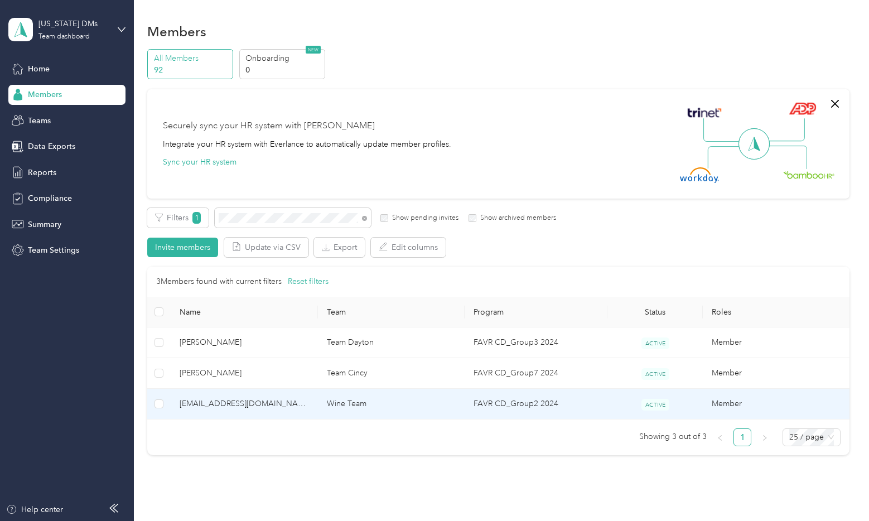
click at [224, 399] on span "[EMAIL_ADDRESS][DOMAIN_NAME]" at bounding box center [244, 404] width 129 height 12
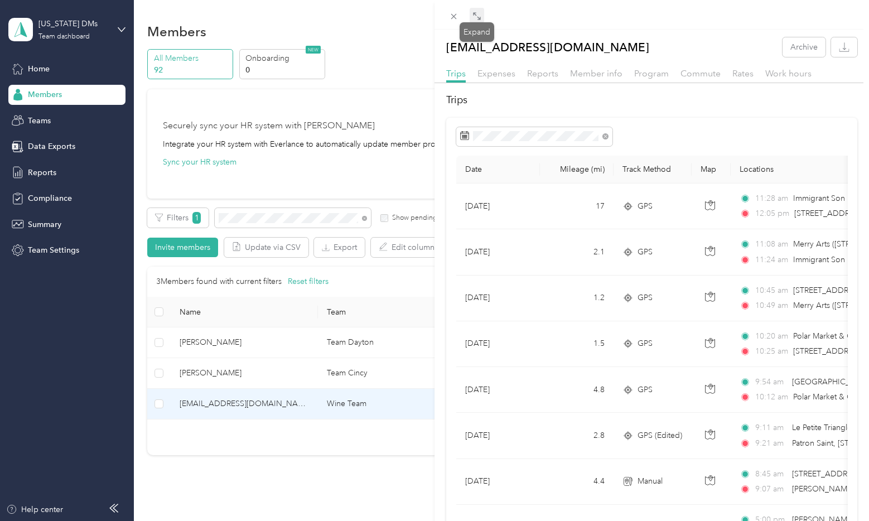
click at [476, 18] on icon at bounding box center [476, 16] width 9 height 9
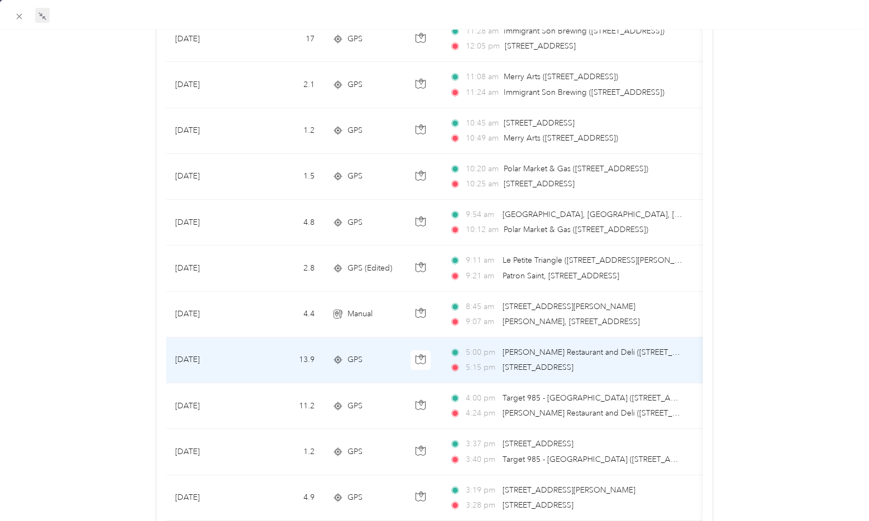
scroll to position [112, 0]
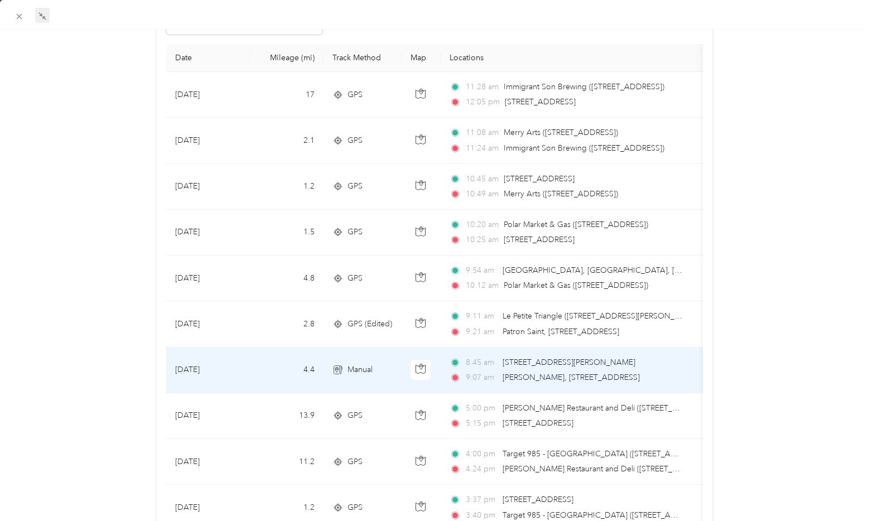
click at [572, 361] on span "[STREET_ADDRESS][PERSON_NAME]" at bounding box center [568, 361] width 133 height 9
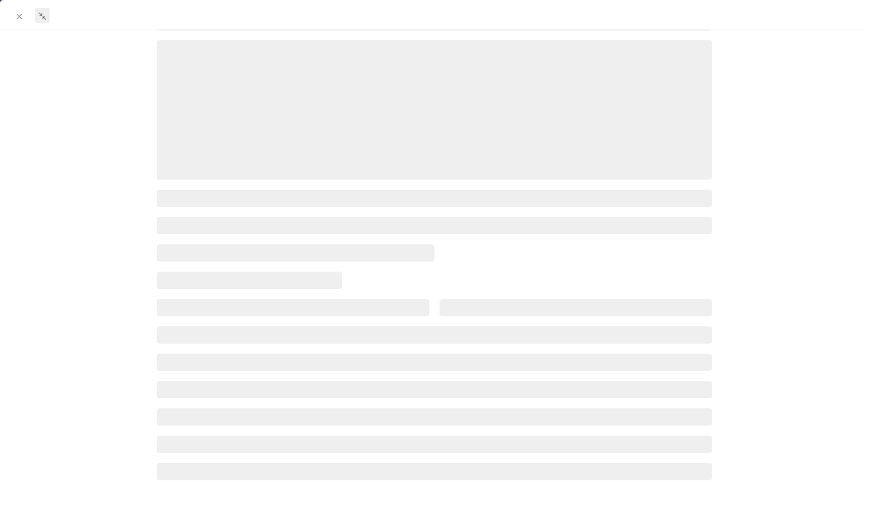
scroll to position [112, 0]
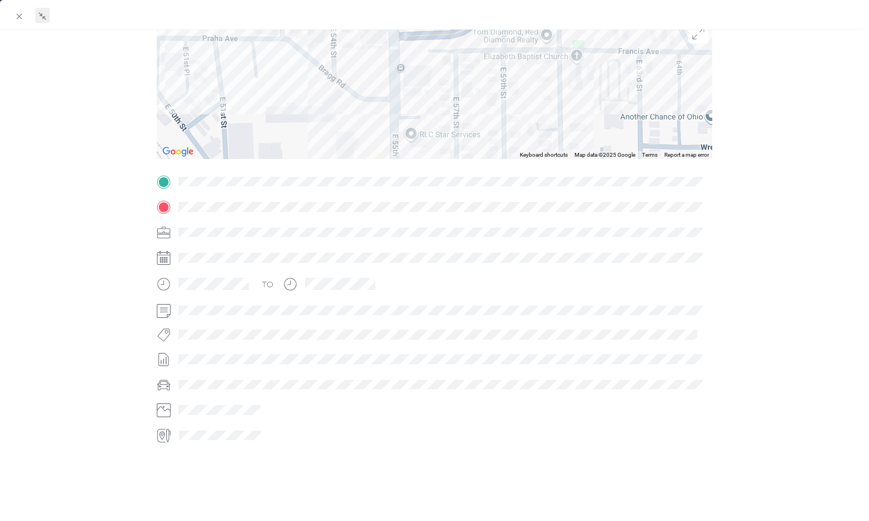
drag, startPoint x: 647, startPoint y: 54, endPoint x: 645, endPoint y: 93, distance: 39.7
click at [645, 93] on div at bounding box center [435, 89] width 556 height 139
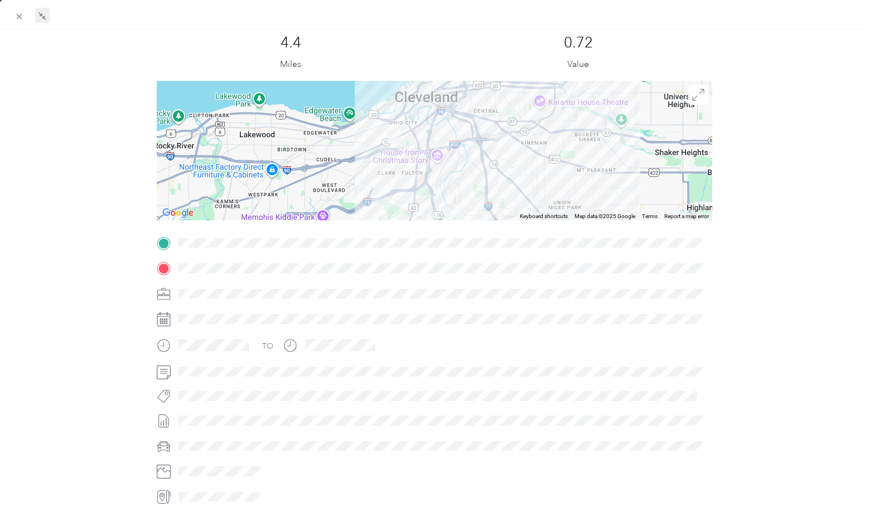
scroll to position [0, 0]
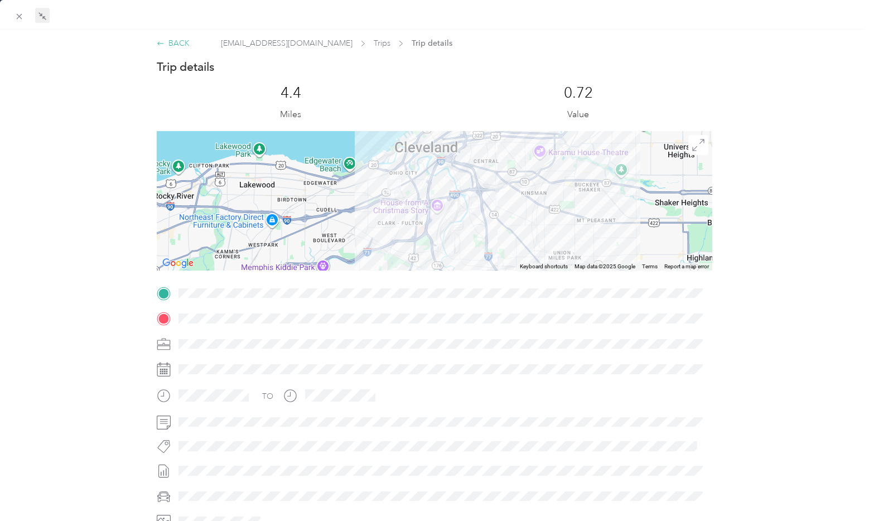
click at [171, 41] on div "BACK" at bounding box center [173, 43] width 33 height 12
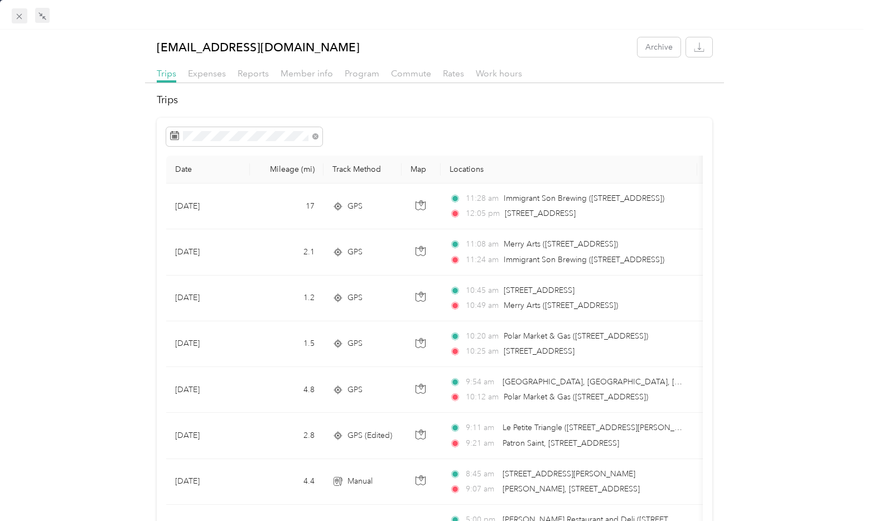
click at [18, 16] on icon at bounding box center [18, 16] width 9 height 9
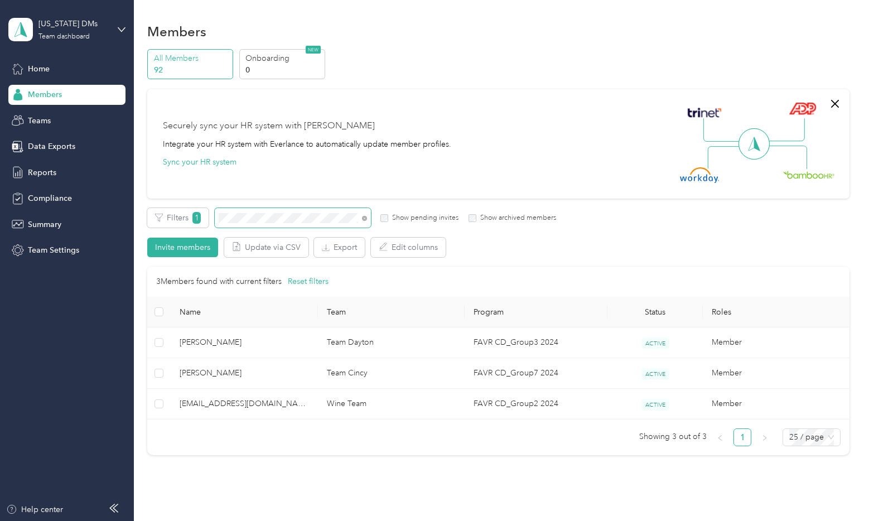
click at [210, 227] on div "Filters 1 Show pending invites Show archived members" at bounding box center [351, 218] width 409 height 20
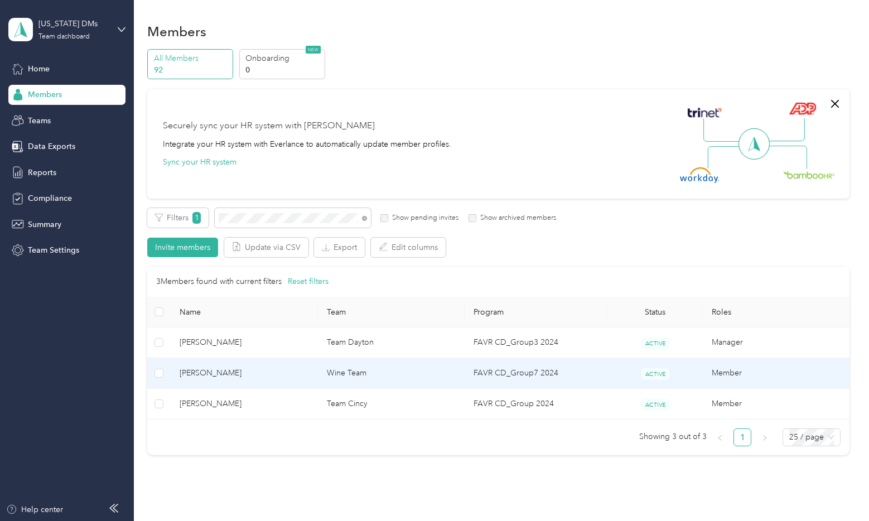
click at [200, 371] on span "[PERSON_NAME]" at bounding box center [244, 373] width 129 height 12
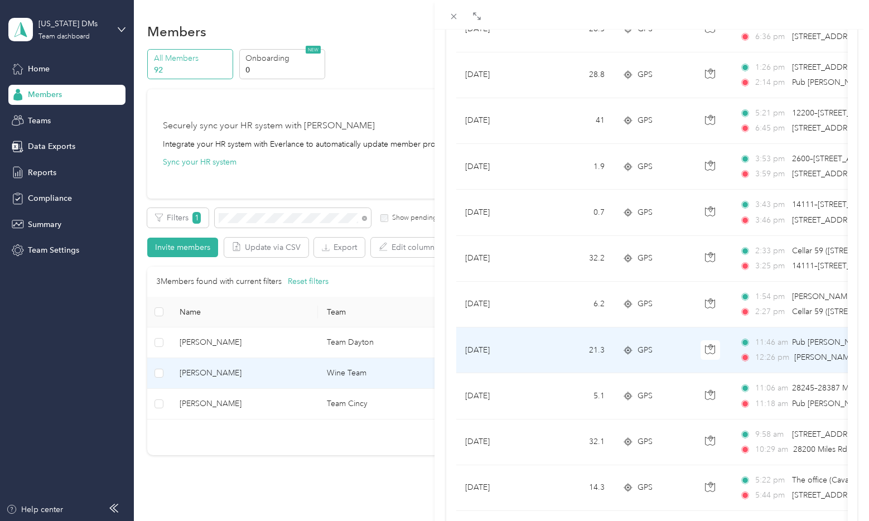
scroll to position [390, 0]
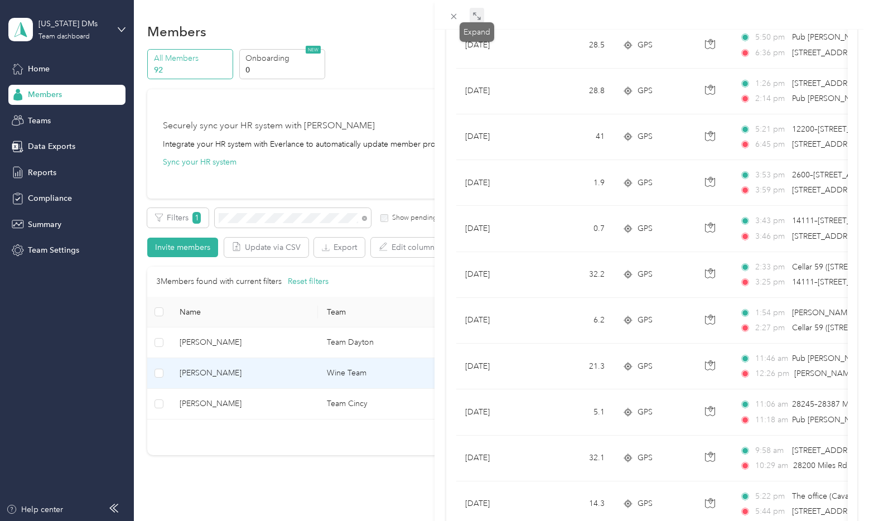
click at [475, 8] on span at bounding box center [477, 16] width 14 height 16
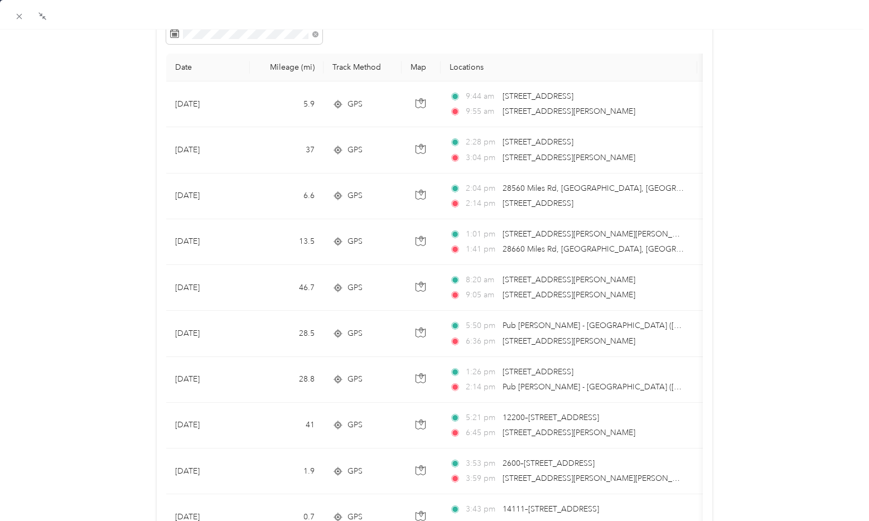
scroll to position [112, 0]
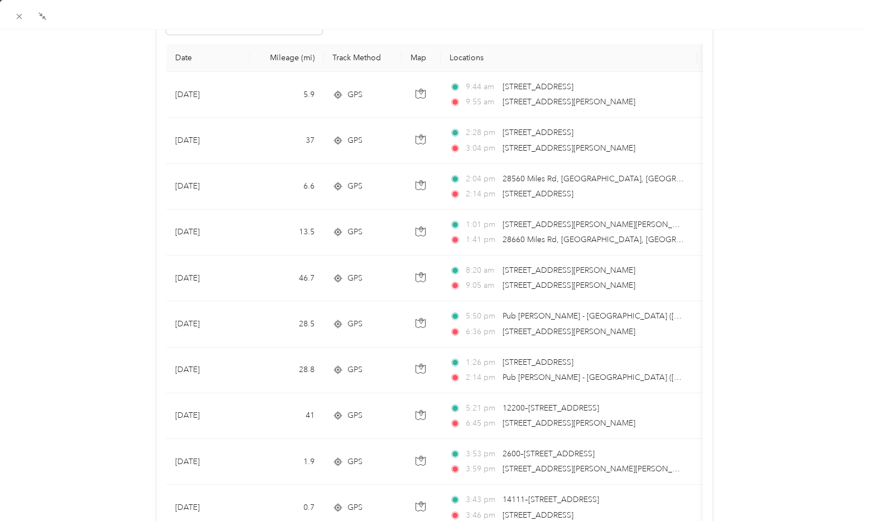
click at [568, 190] on span "[STREET_ADDRESS]" at bounding box center [537, 193] width 71 height 9
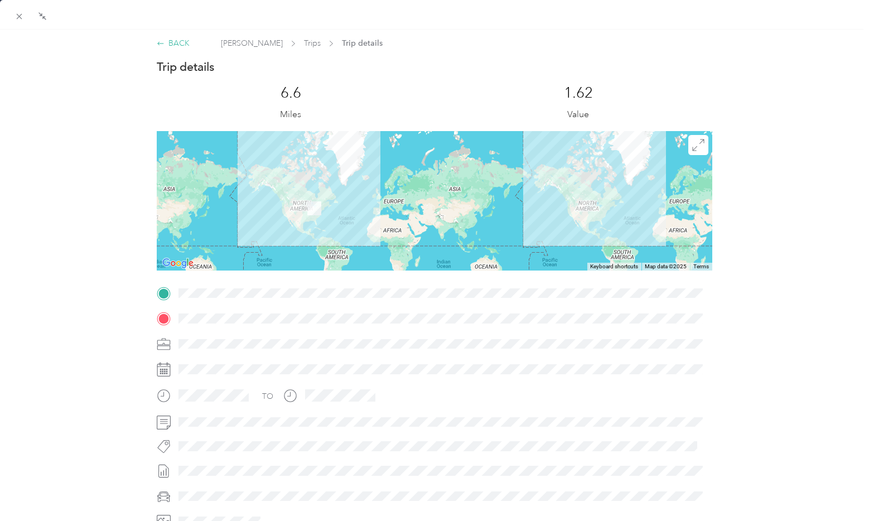
click at [163, 44] on div "BACK" at bounding box center [173, 43] width 33 height 12
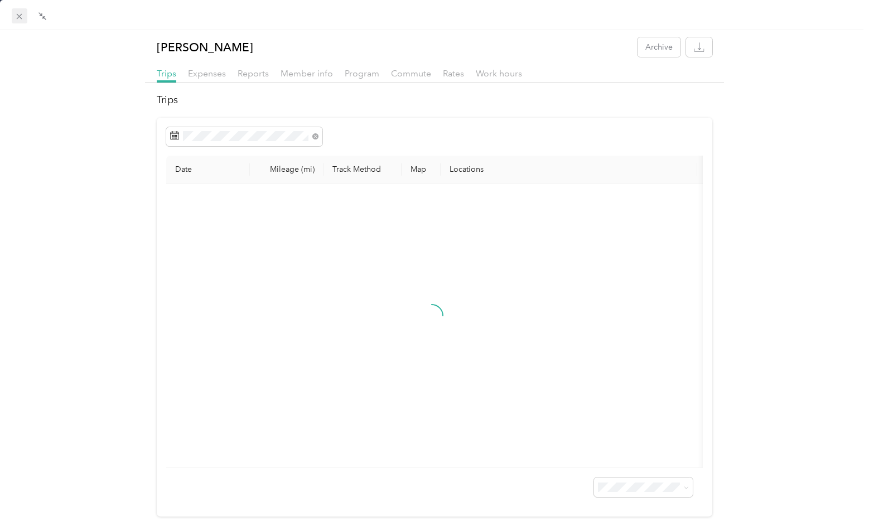
click at [15, 18] on icon at bounding box center [18, 16] width 9 height 9
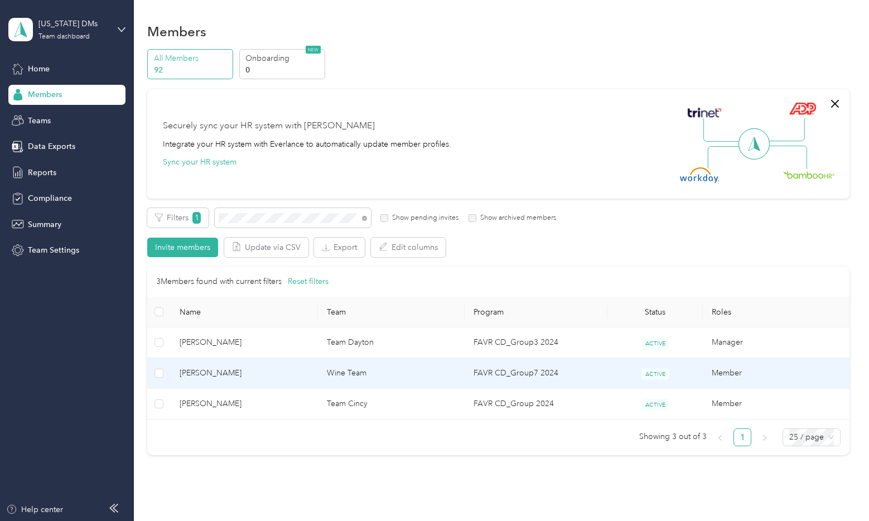
click at [224, 369] on span "[PERSON_NAME]" at bounding box center [244, 373] width 129 height 12
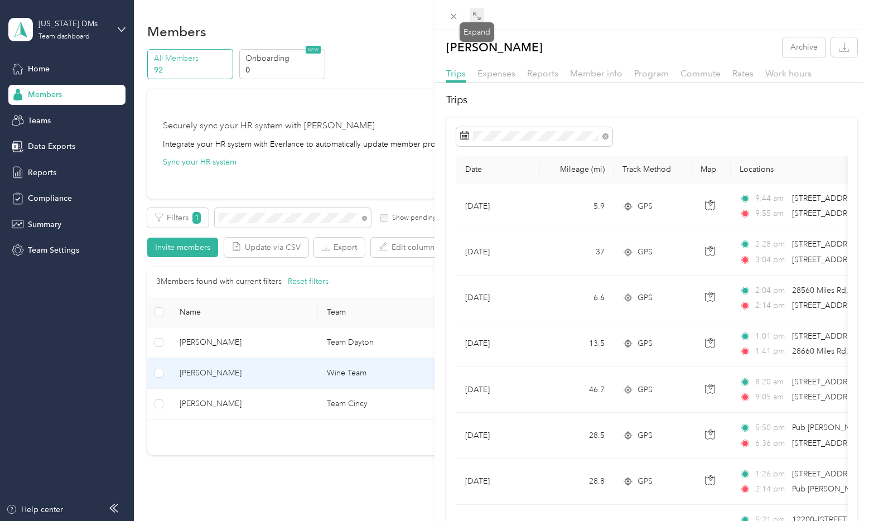
click at [473, 13] on icon at bounding box center [476, 16] width 9 height 9
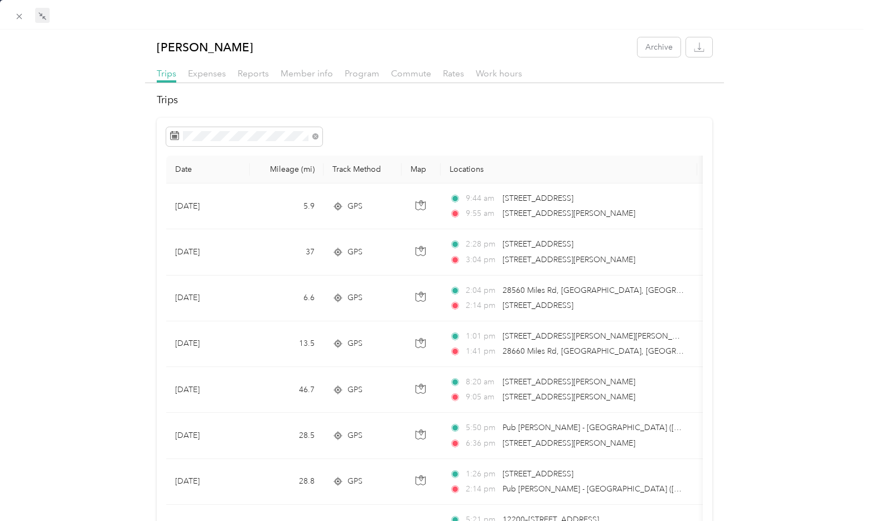
click at [11, 14] on div at bounding box center [434, 15] width 869 height 30
click at [13, 14] on span at bounding box center [20, 16] width 16 height 16
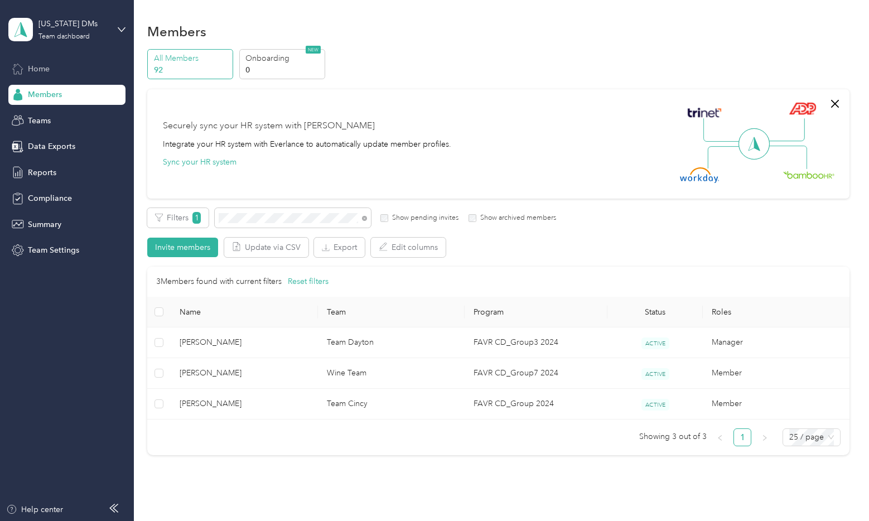
click at [35, 68] on span "Home" at bounding box center [39, 69] width 22 height 12
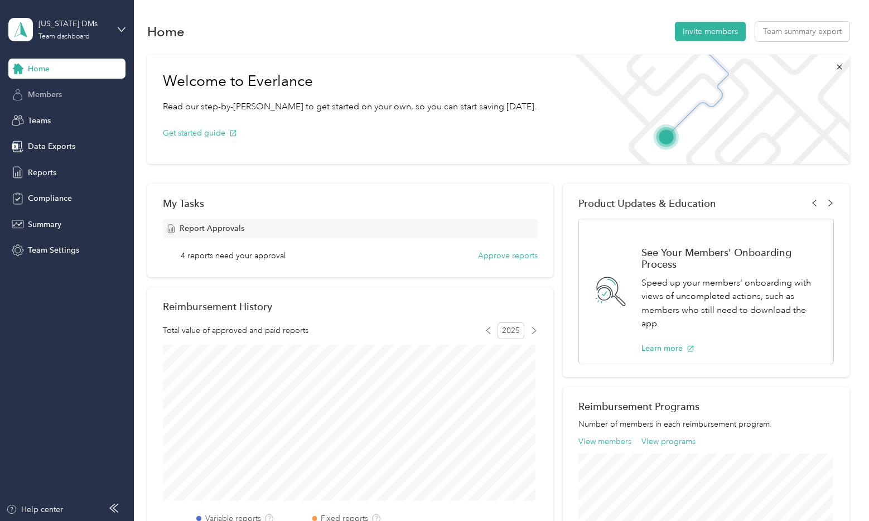
click at [26, 94] on div "Members" at bounding box center [66, 95] width 117 height 20
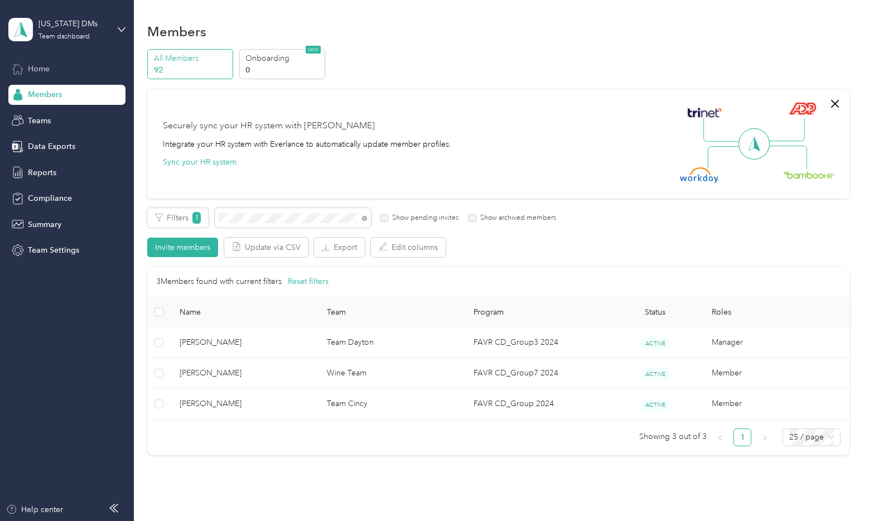
click at [42, 68] on span "Home" at bounding box center [39, 69] width 22 height 12
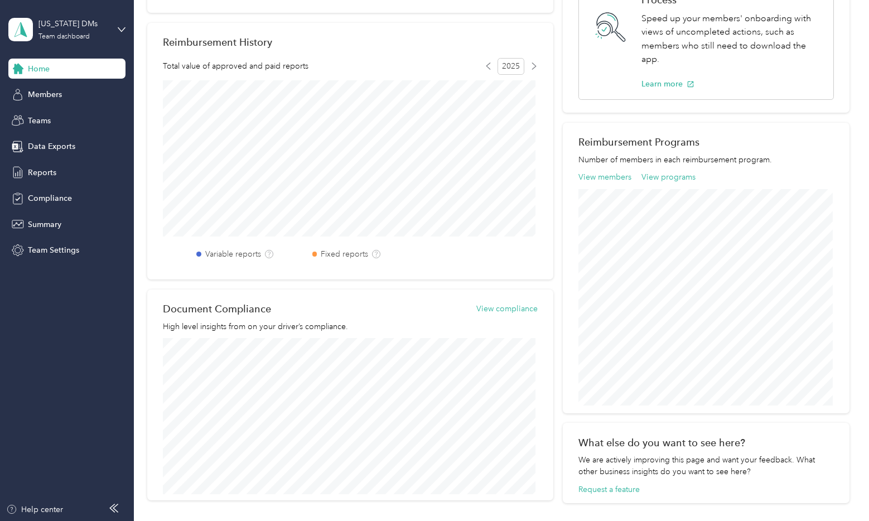
scroll to position [138, 0]
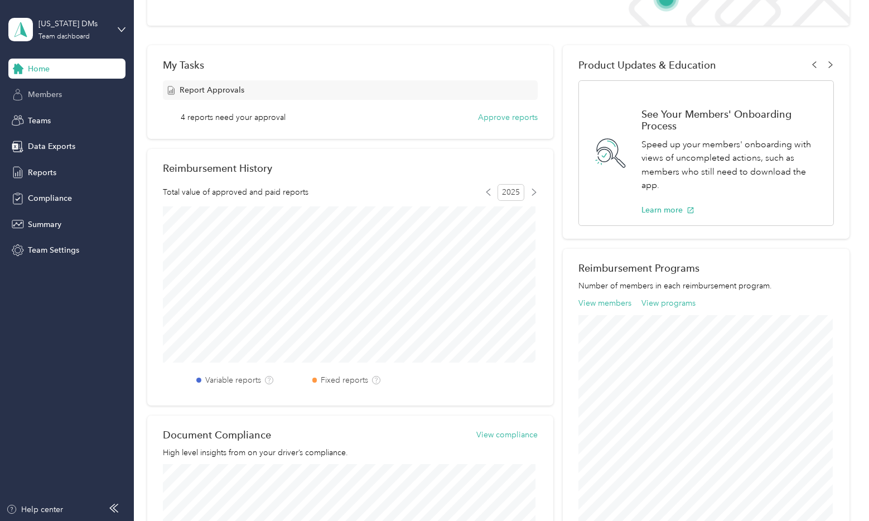
click at [43, 89] on span "Members" at bounding box center [45, 95] width 34 height 12
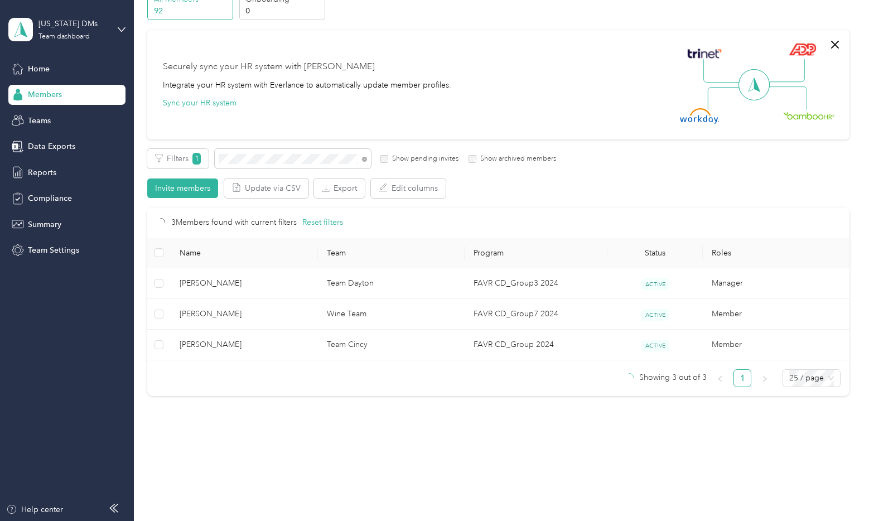
scroll to position [59, 0]
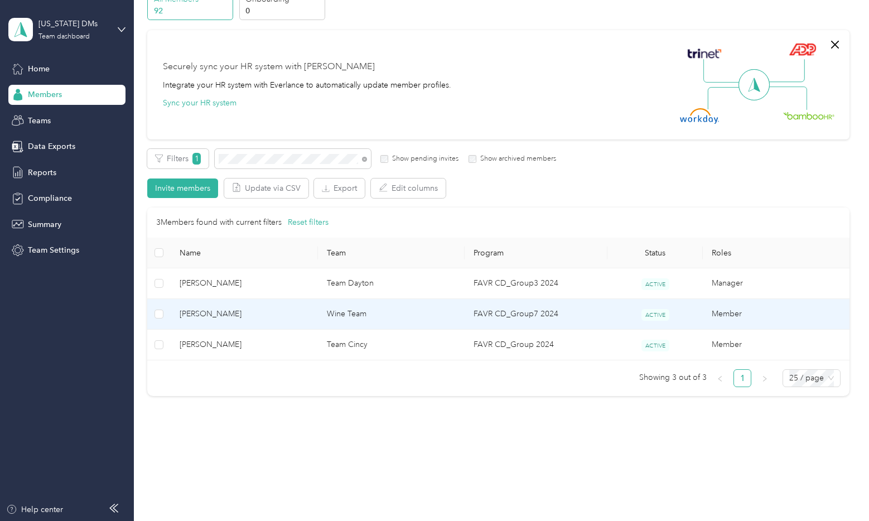
click at [233, 317] on span "[PERSON_NAME]" at bounding box center [244, 314] width 129 height 12
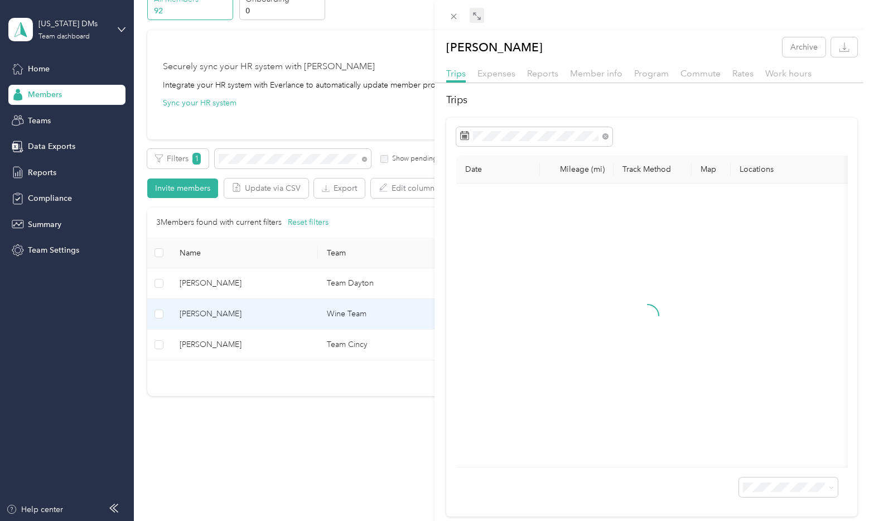
click at [480, 14] on icon at bounding box center [476, 16] width 9 height 9
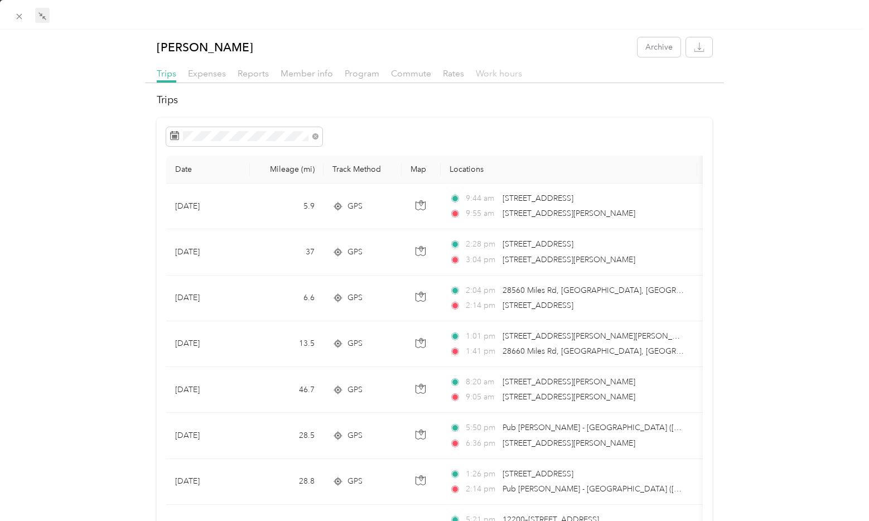
drag, startPoint x: 506, startPoint y: 123, endPoint x: 507, endPoint y: 78, distance: 45.2
click at [507, 78] on span "Work hours" at bounding box center [499, 73] width 46 height 11
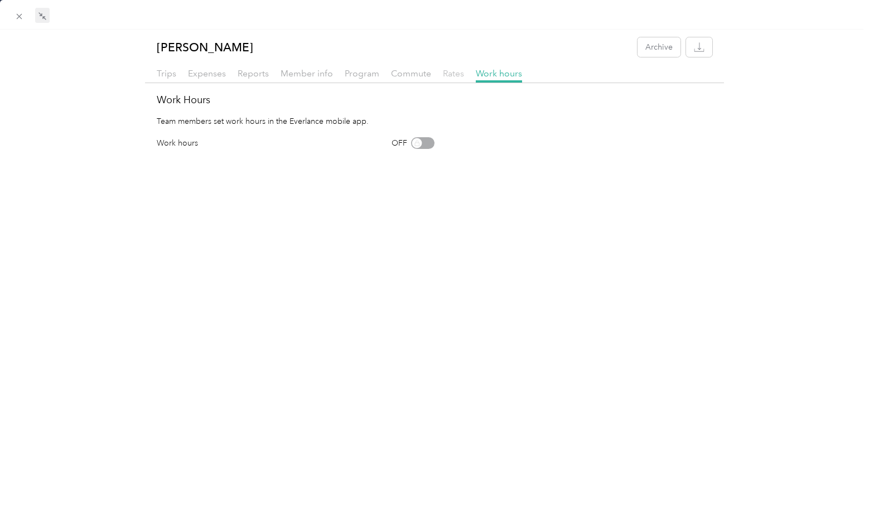
click at [455, 72] on span "Rates" at bounding box center [453, 73] width 21 height 11
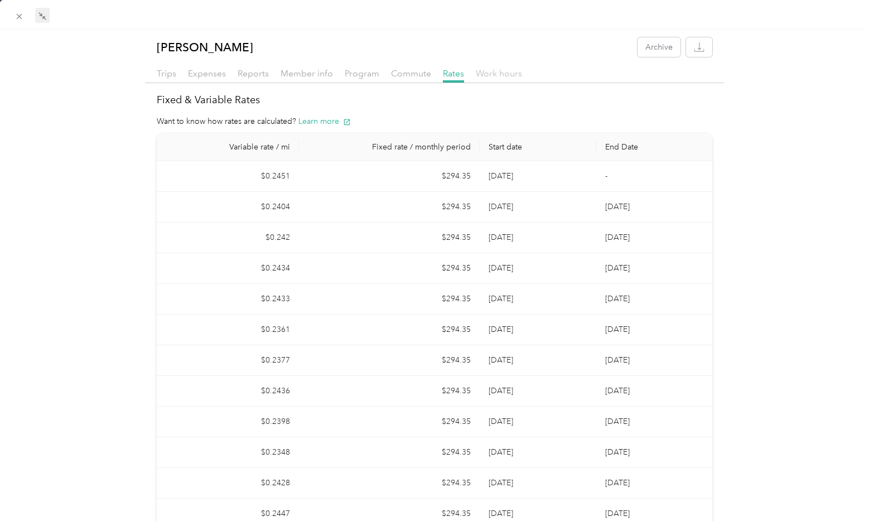
click at [481, 74] on span "Work hours" at bounding box center [499, 73] width 46 height 11
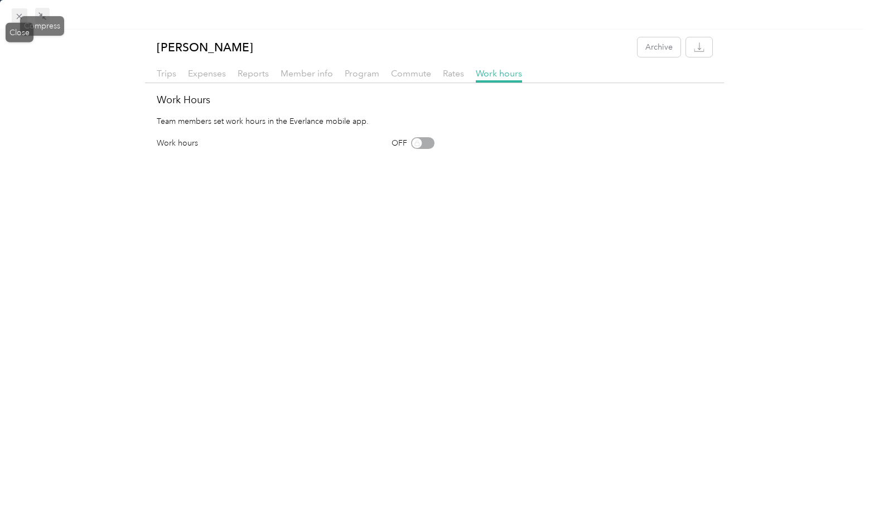
click at [21, 12] on icon at bounding box center [18, 16] width 9 height 9
